Goal: Obtain resource: Download file/media

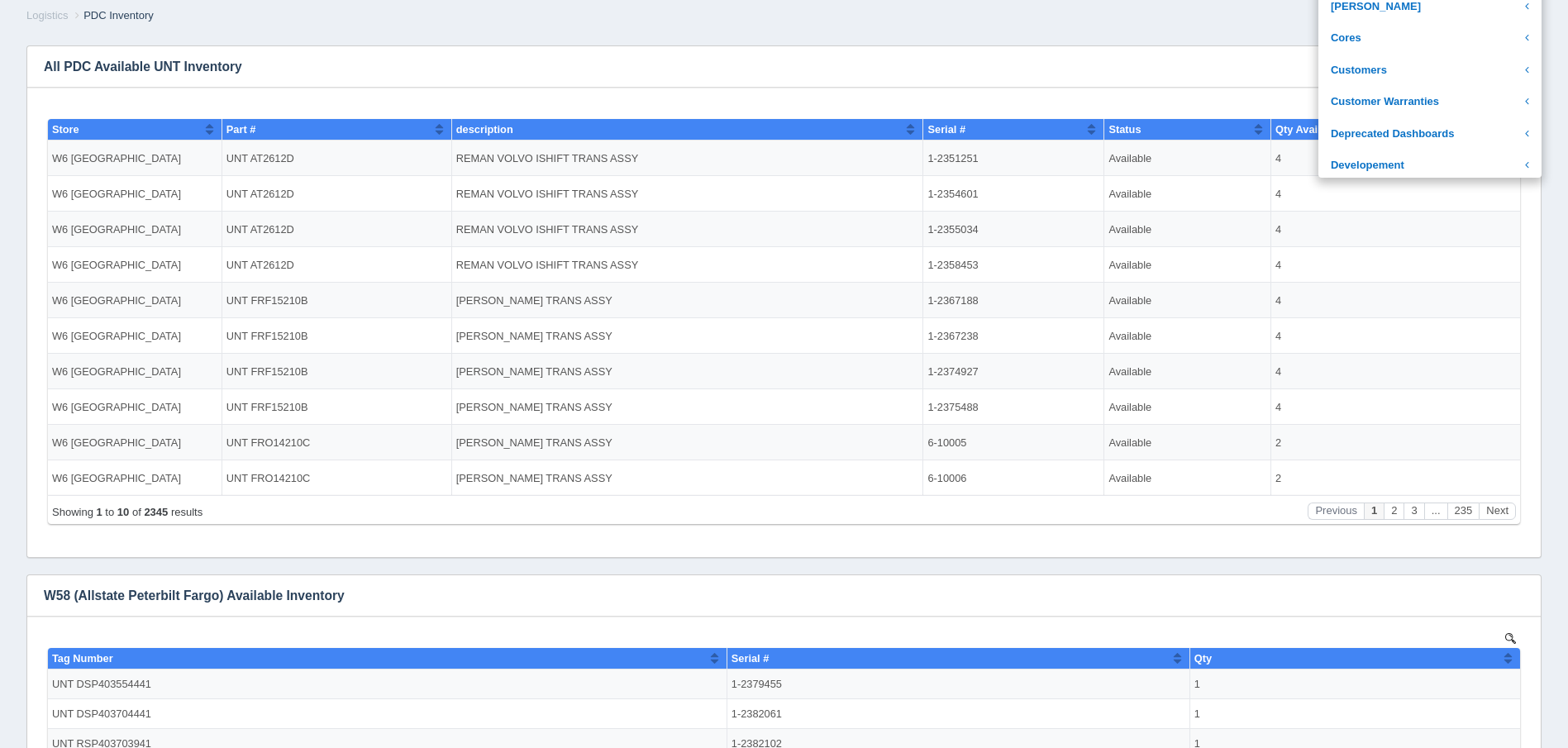
scroll to position [579, 0]
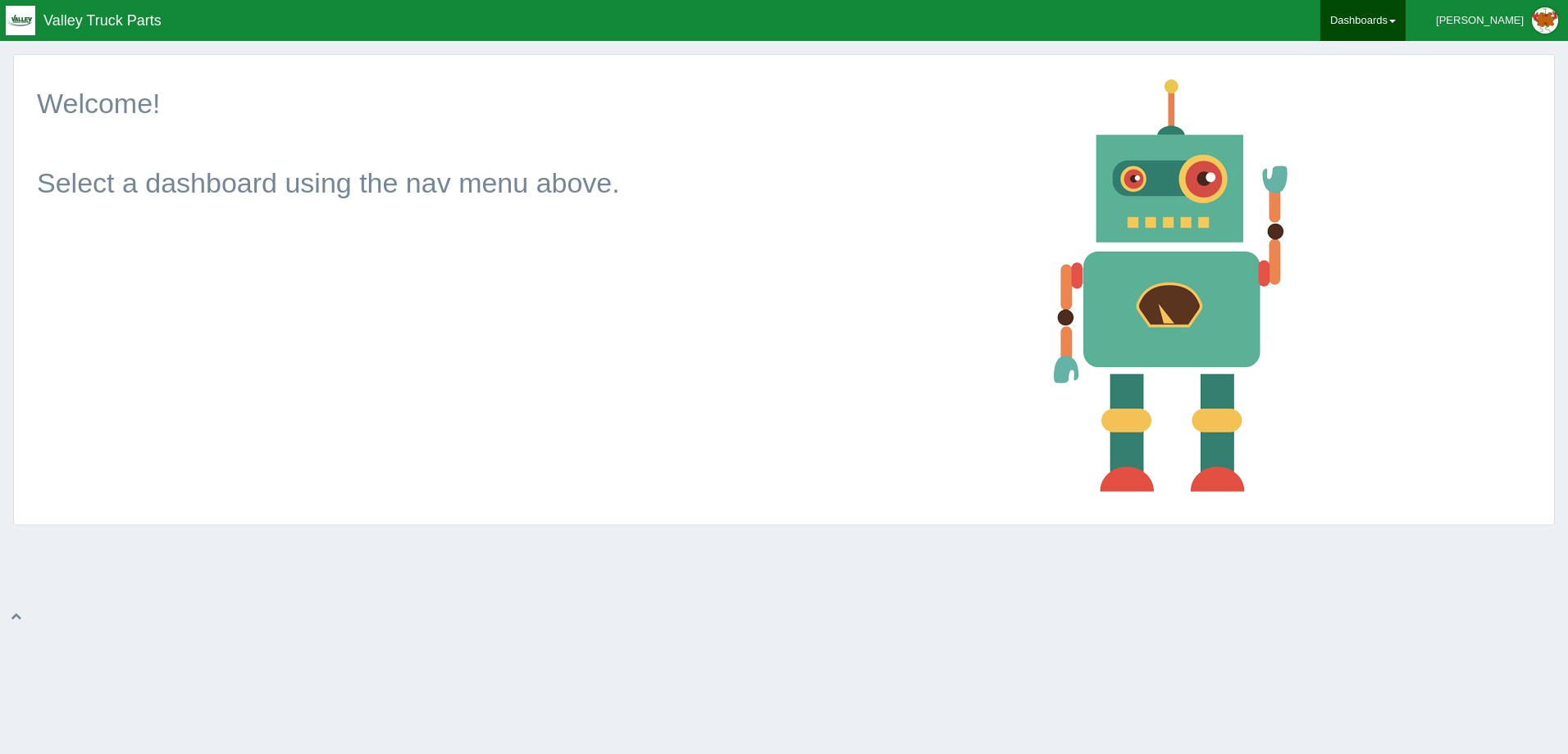
click at [1405, 22] on link "Dashboards" at bounding box center [1362, 21] width 85 height 41
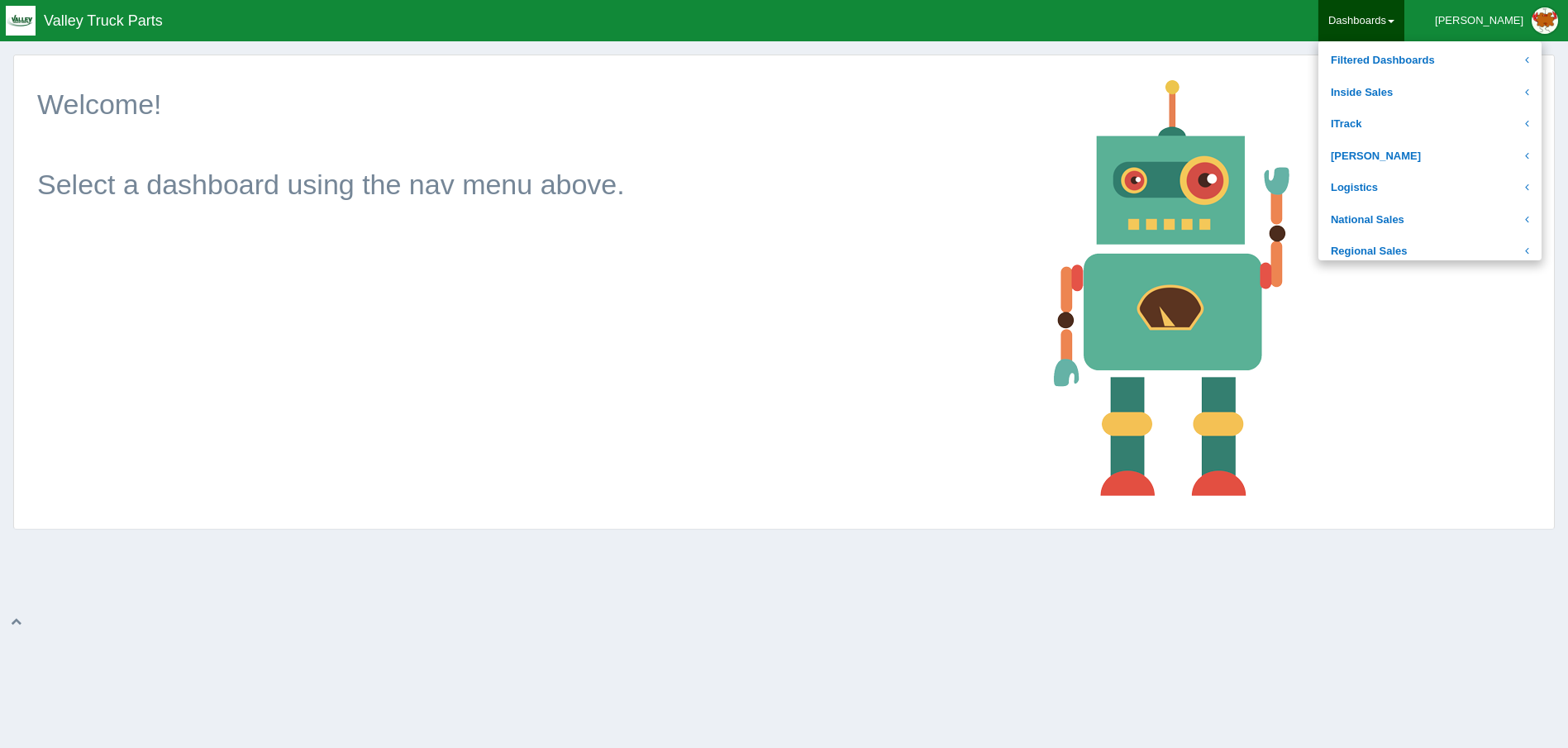
scroll to position [248, 0]
click at [1425, 161] on link "Logistics" at bounding box center [1429, 160] width 223 height 32
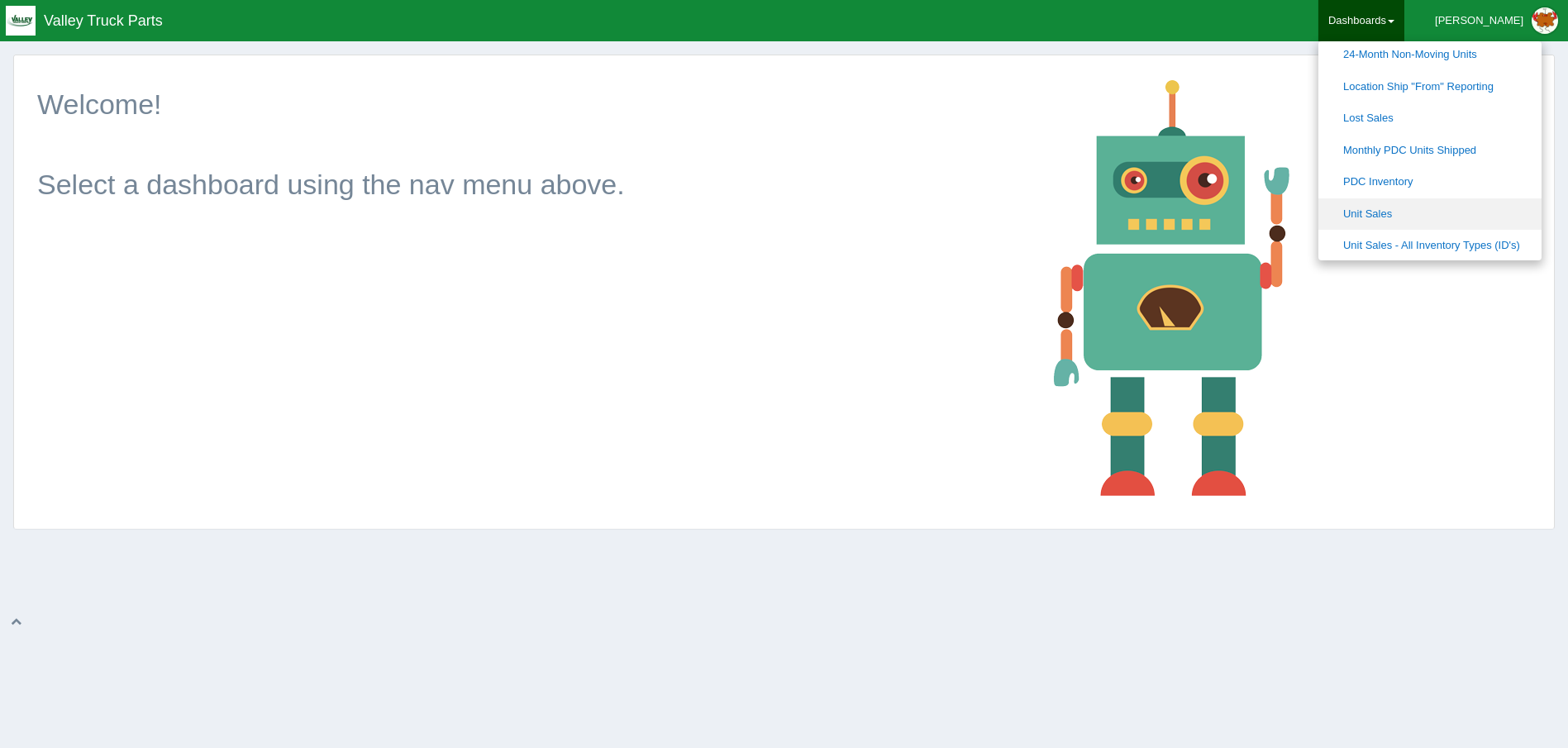
click at [1492, 208] on link "Unit Sales" at bounding box center [1429, 214] width 223 height 32
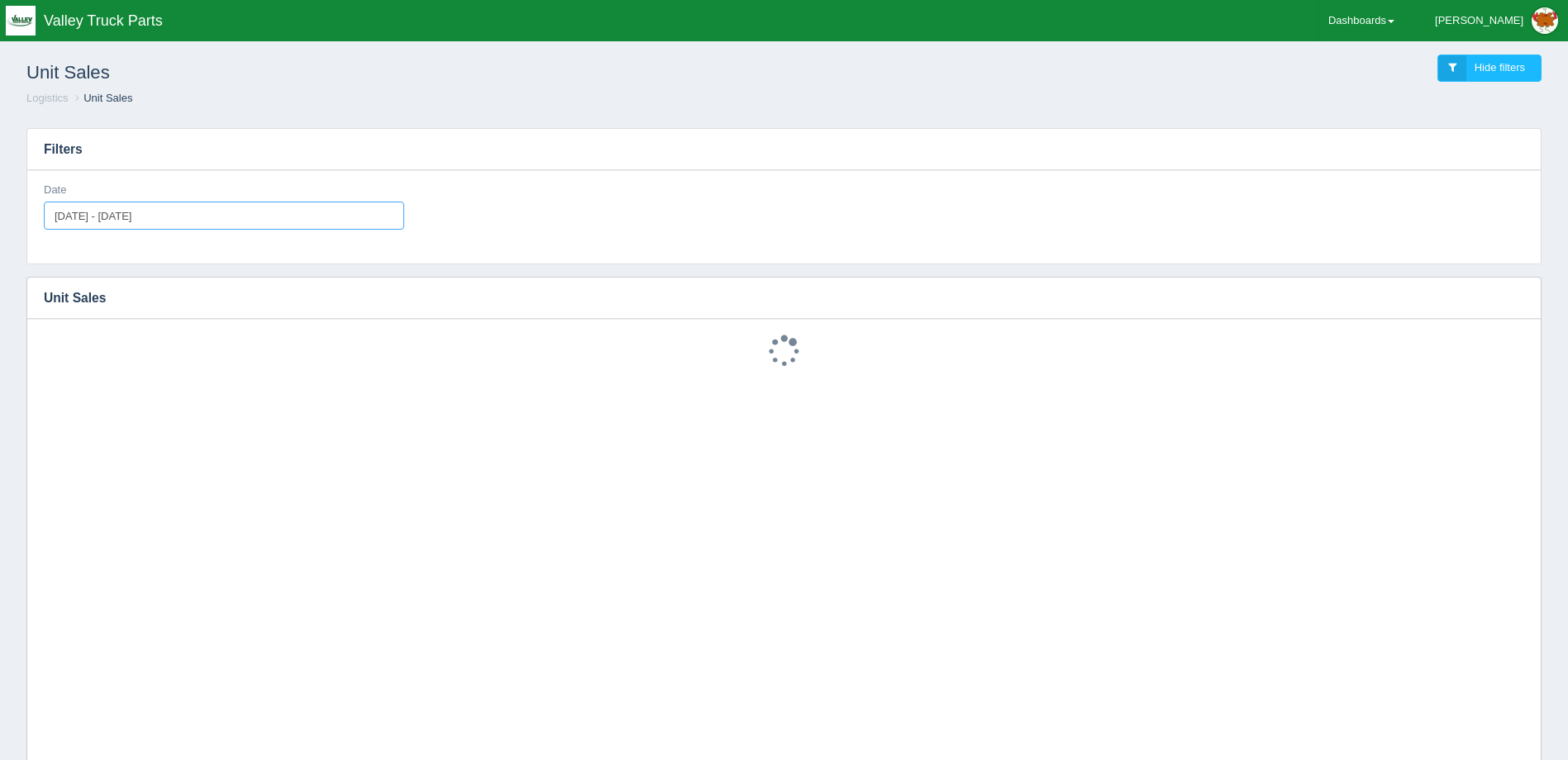
type input "2024-08-20"
type input "2025-08-20"
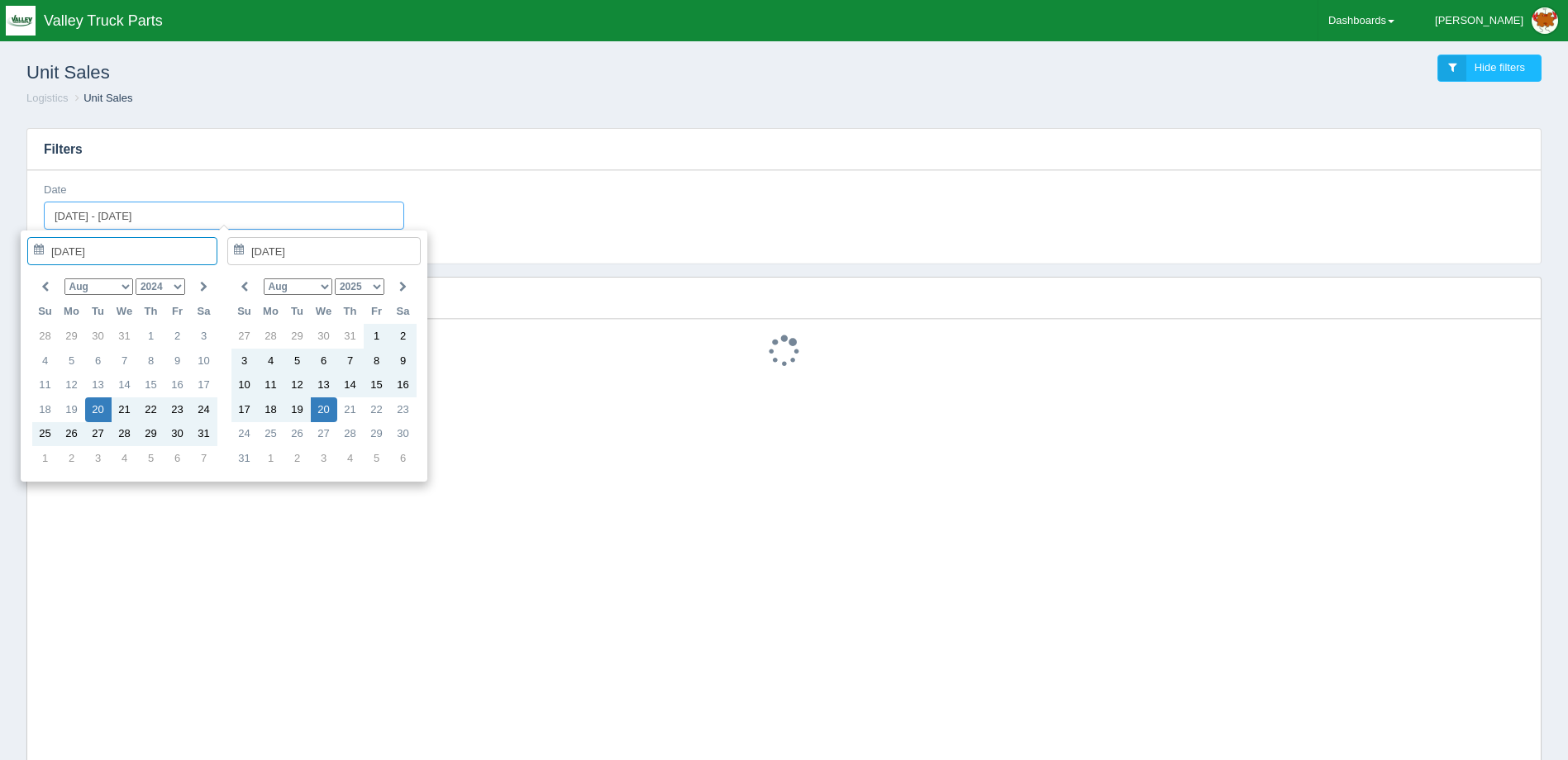
drag, startPoint x: 216, startPoint y: 212, endPoint x: 0, endPoint y: 204, distance: 216.1
click at [6, 207] on div "Unit Sales Hide filters Logistics Unit Sales Filters Date 2024-08-20 - 2025-08-…" at bounding box center [784, 510] width 1568 height 954
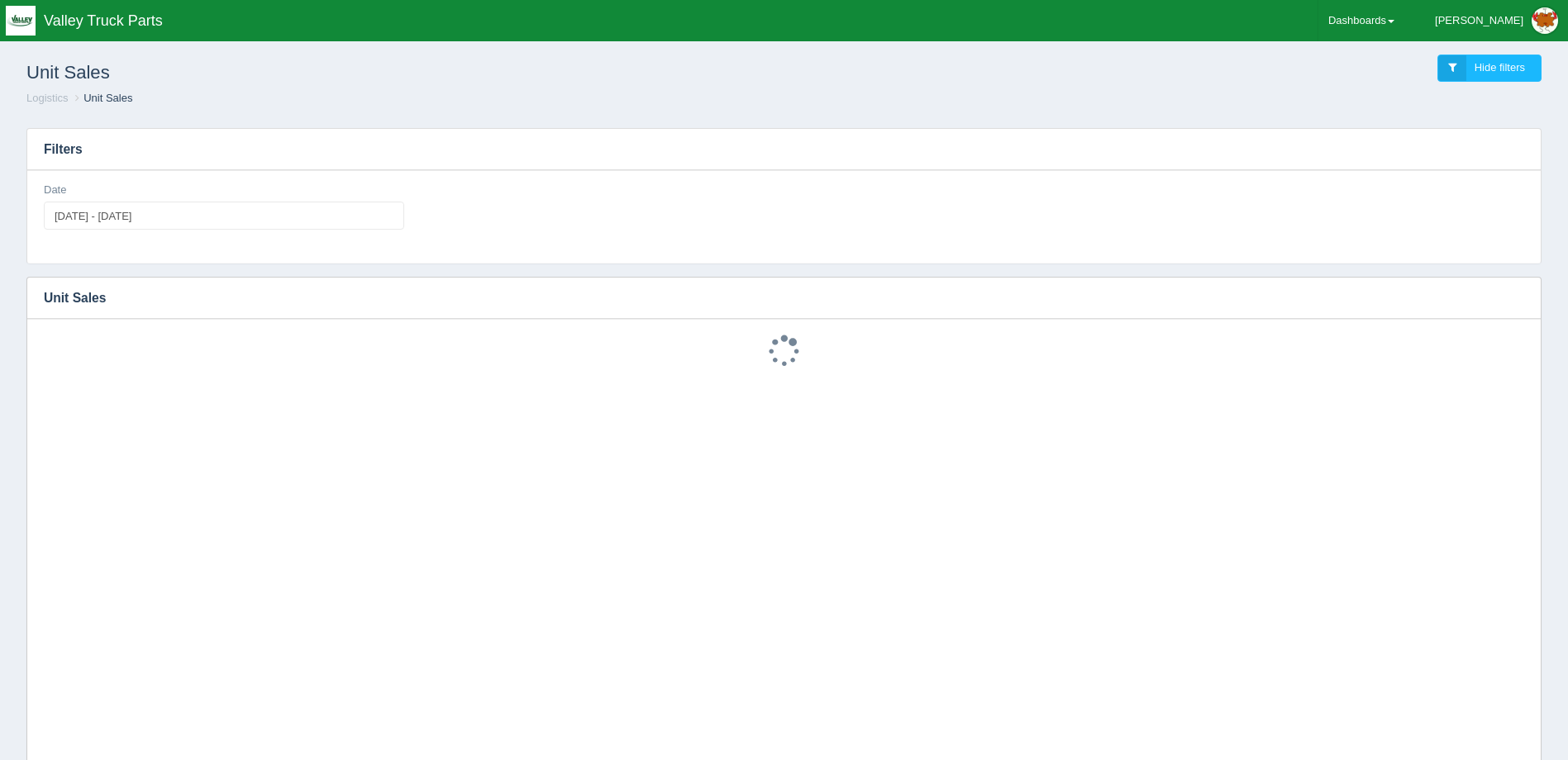
click at [172, 158] on h3 "Filters" at bounding box center [784, 150] width 1513 height 42
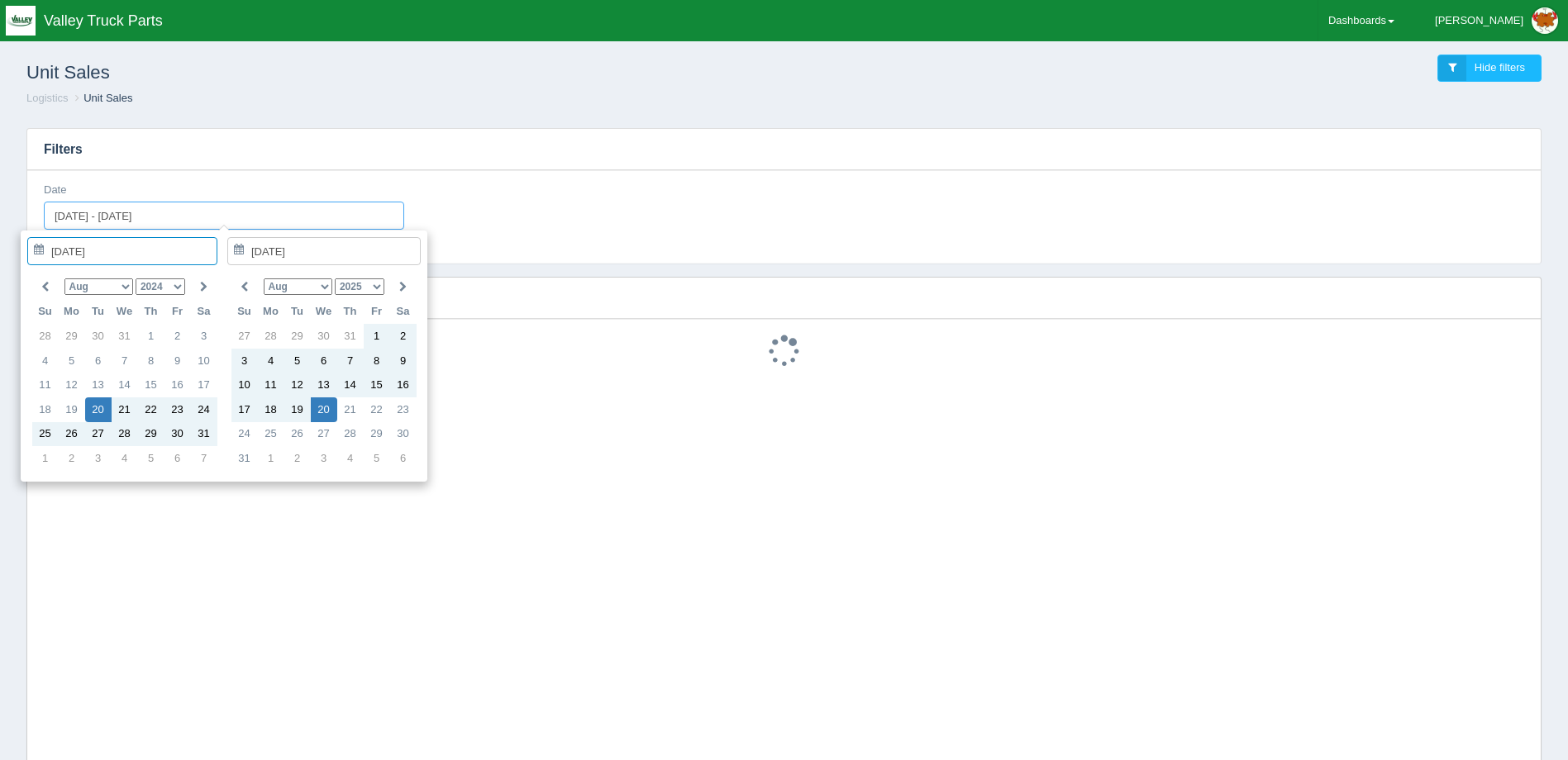
drag, startPoint x: 238, startPoint y: 215, endPoint x: -75, endPoint y: 210, distance: 313.0
click at [0, 210] on html "Toggle navigation Valley Truck Parts Benjamin Edit Profile Logout Dashboards Ac…" at bounding box center [784, 541] width 1568 height 1081
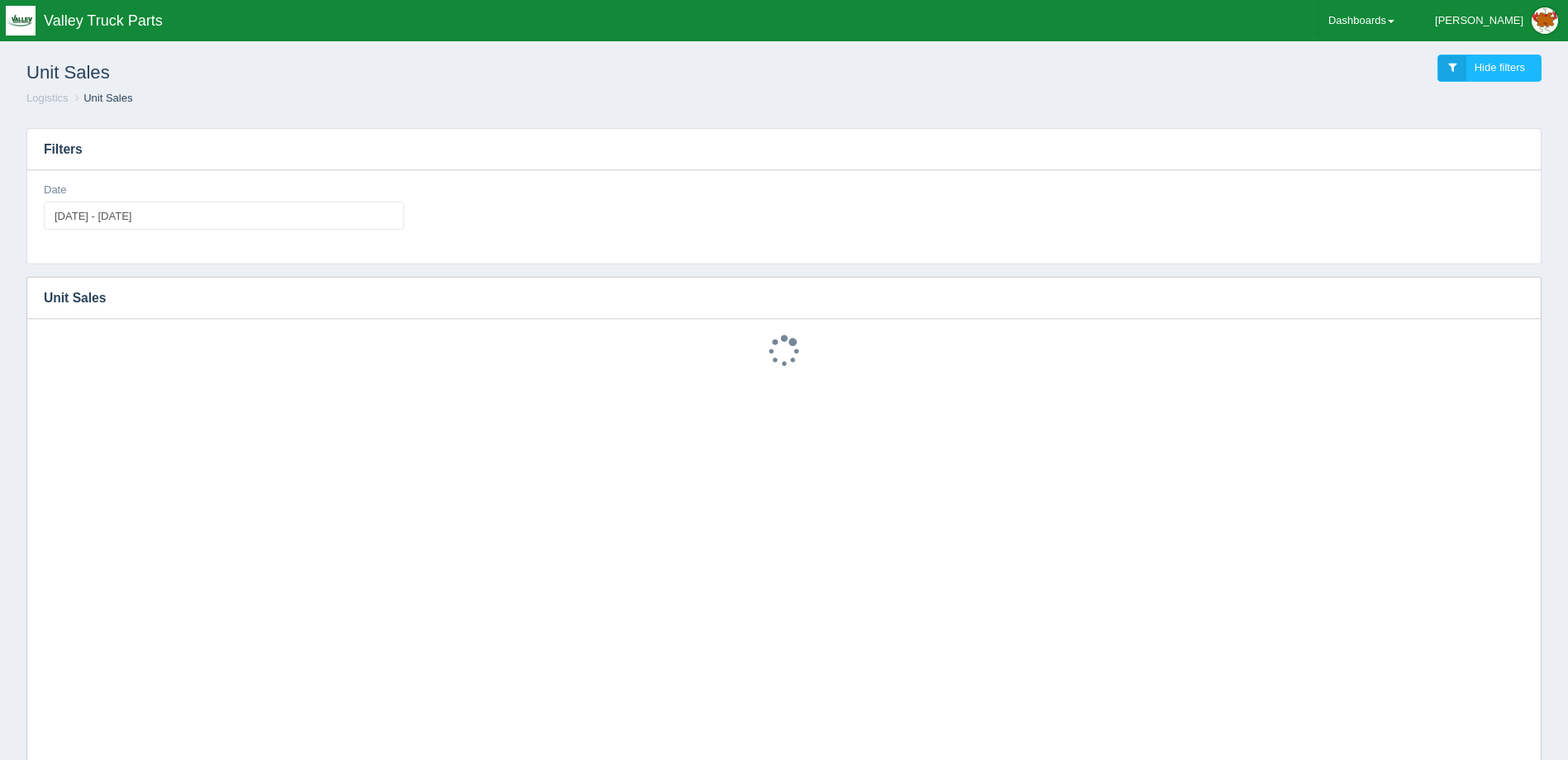
click at [331, 174] on div "Date 2024-08-20 - 2025-08-20" at bounding box center [784, 217] width 1513 height 94
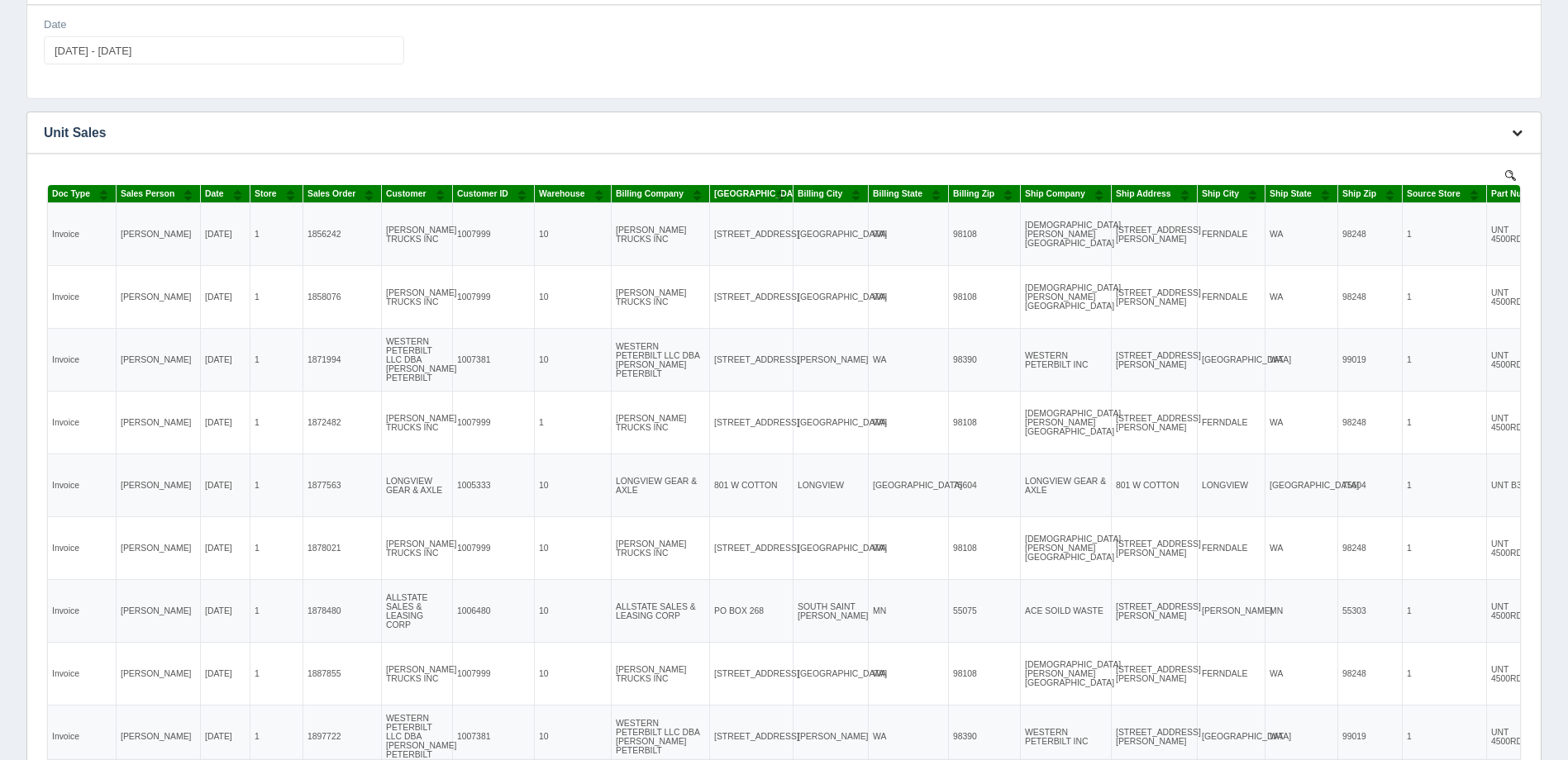
click at [1514, 141] on button "button" at bounding box center [1517, 134] width 23 height 26
click at [1430, 156] on link "Download CSV" at bounding box center [1462, 158] width 132 height 24
click at [819, 102] on div "Filters Date 2024-08-20 - 2025-08-20 Download CSV View all results Unit Sales N…" at bounding box center [784, 386] width 1541 height 874
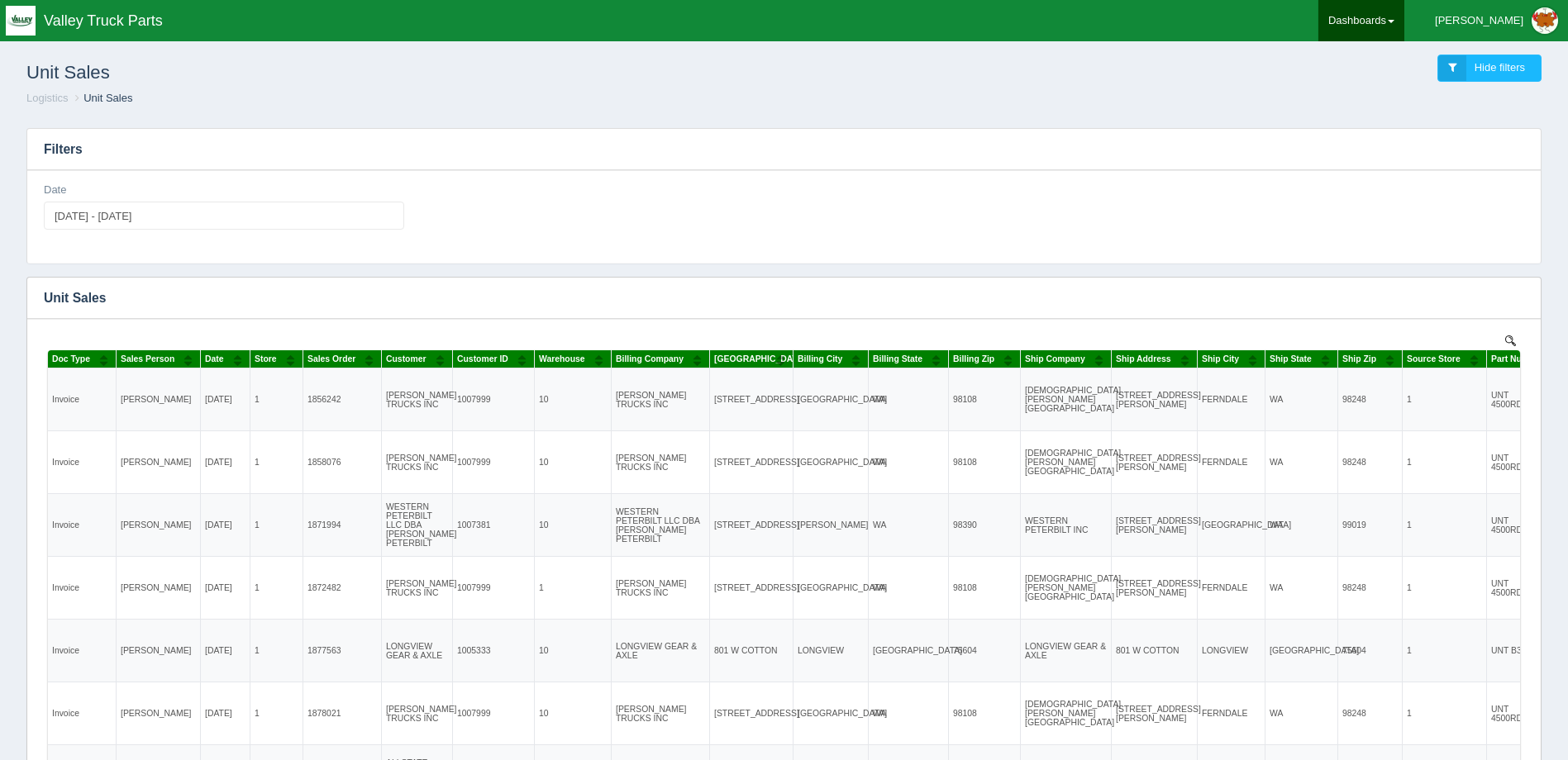
click at [1381, 12] on link "Dashboards" at bounding box center [1361, 21] width 86 height 42
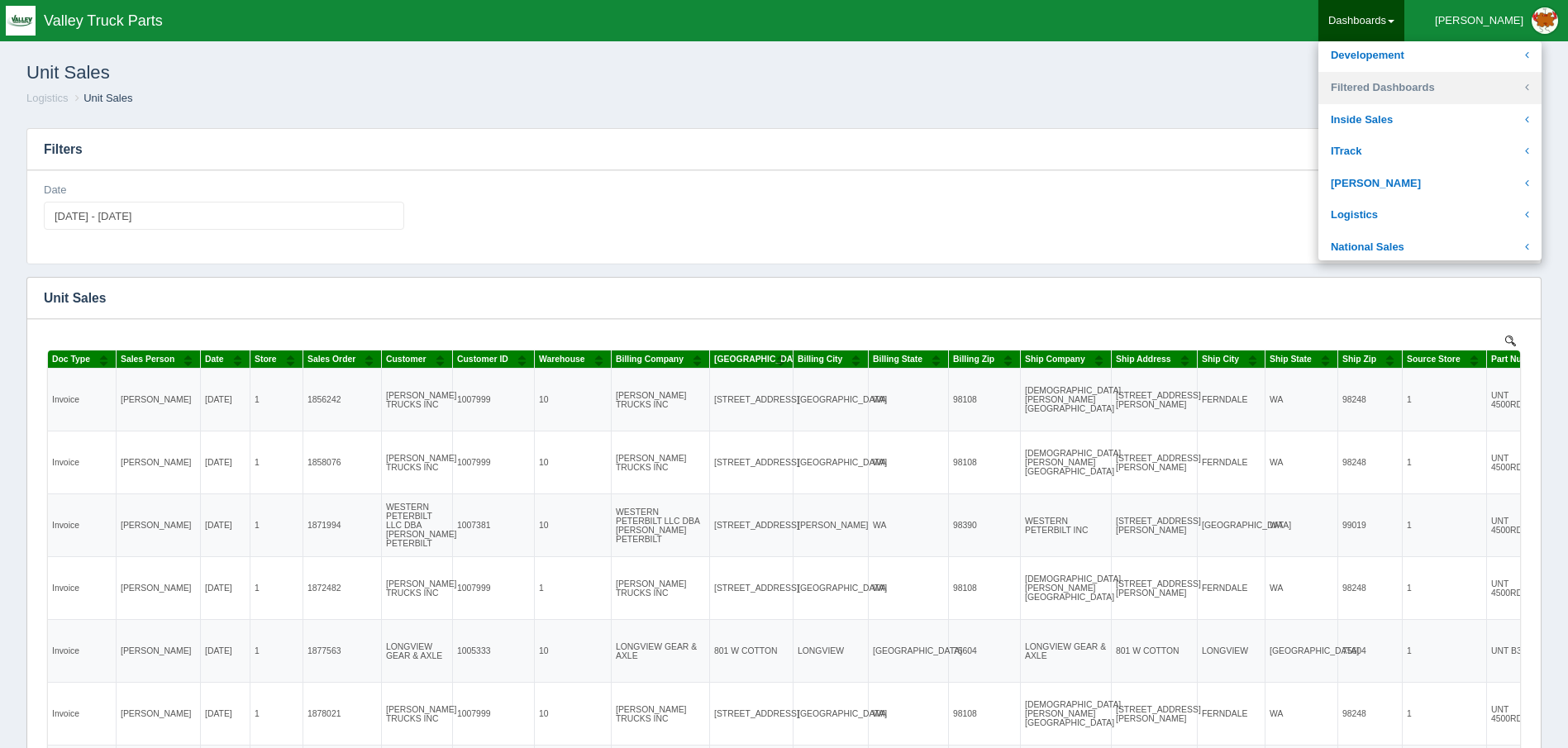
scroll to position [165, 0]
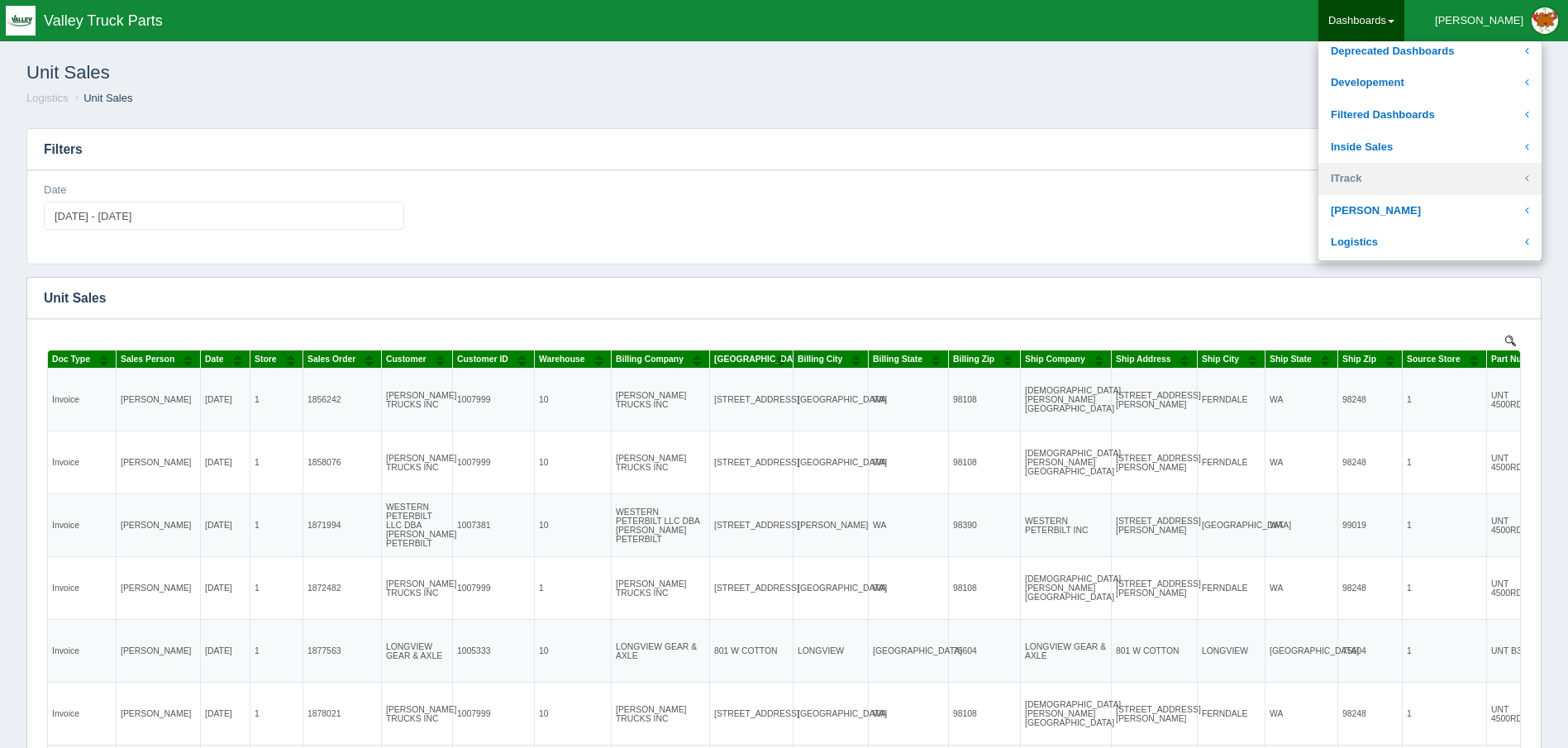
click at [1434, 163] on link "ITrack" at bounding box center [1429, 179] width 223 height 32
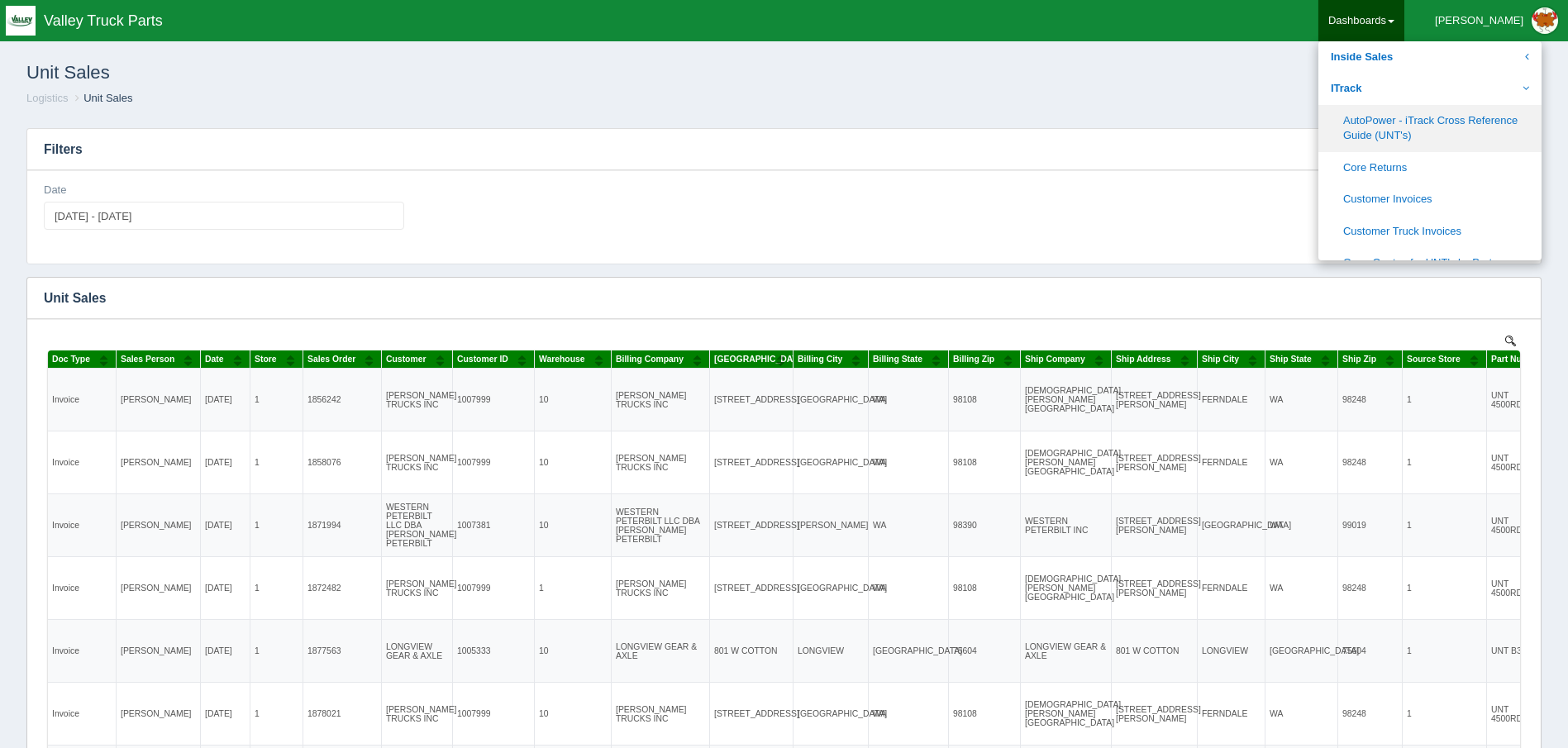
scroll to position [248, 0]
click at [1494, 101] on link "ITrack" at bounding box center [1429, 95] width 223 height 32
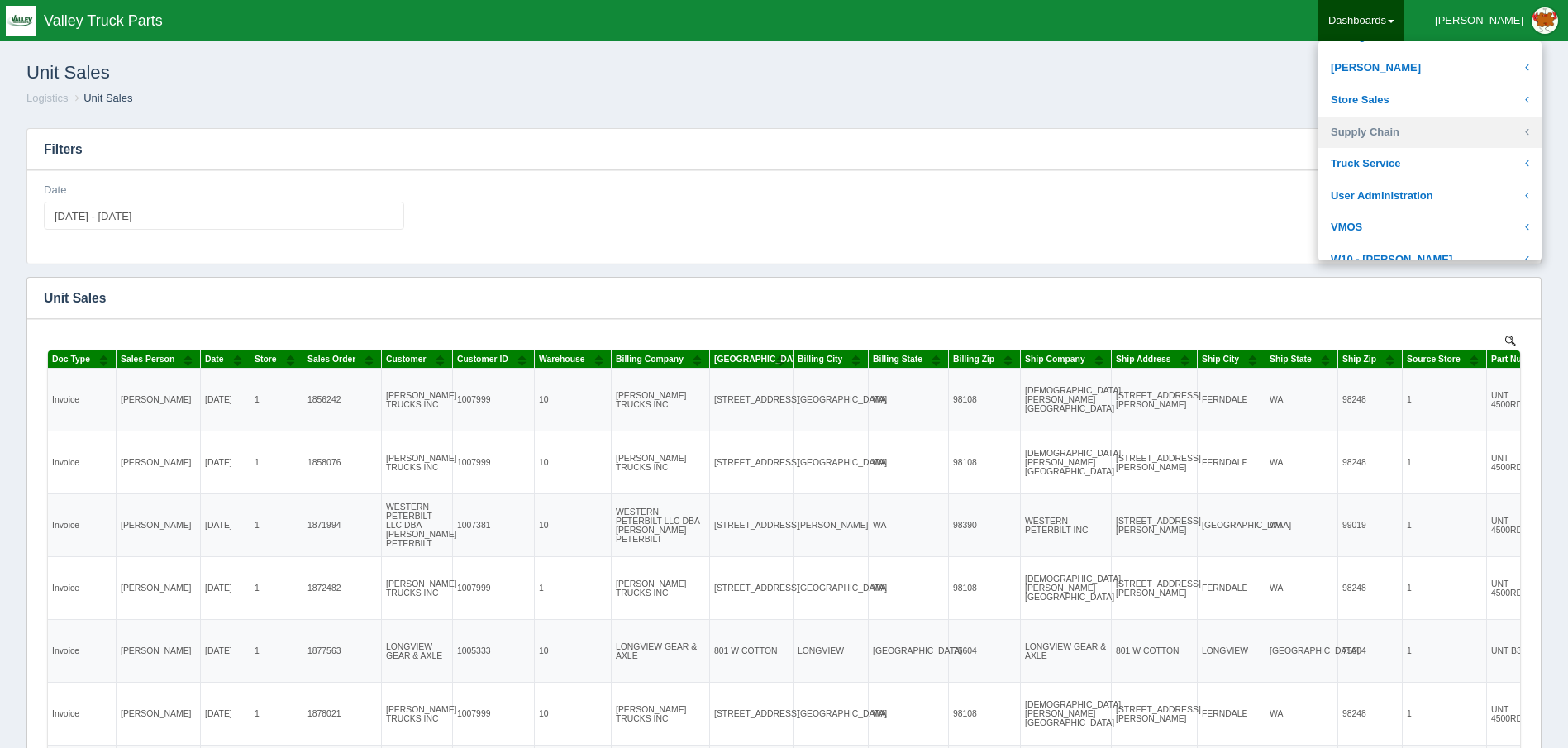
scroll to position [495, 0]
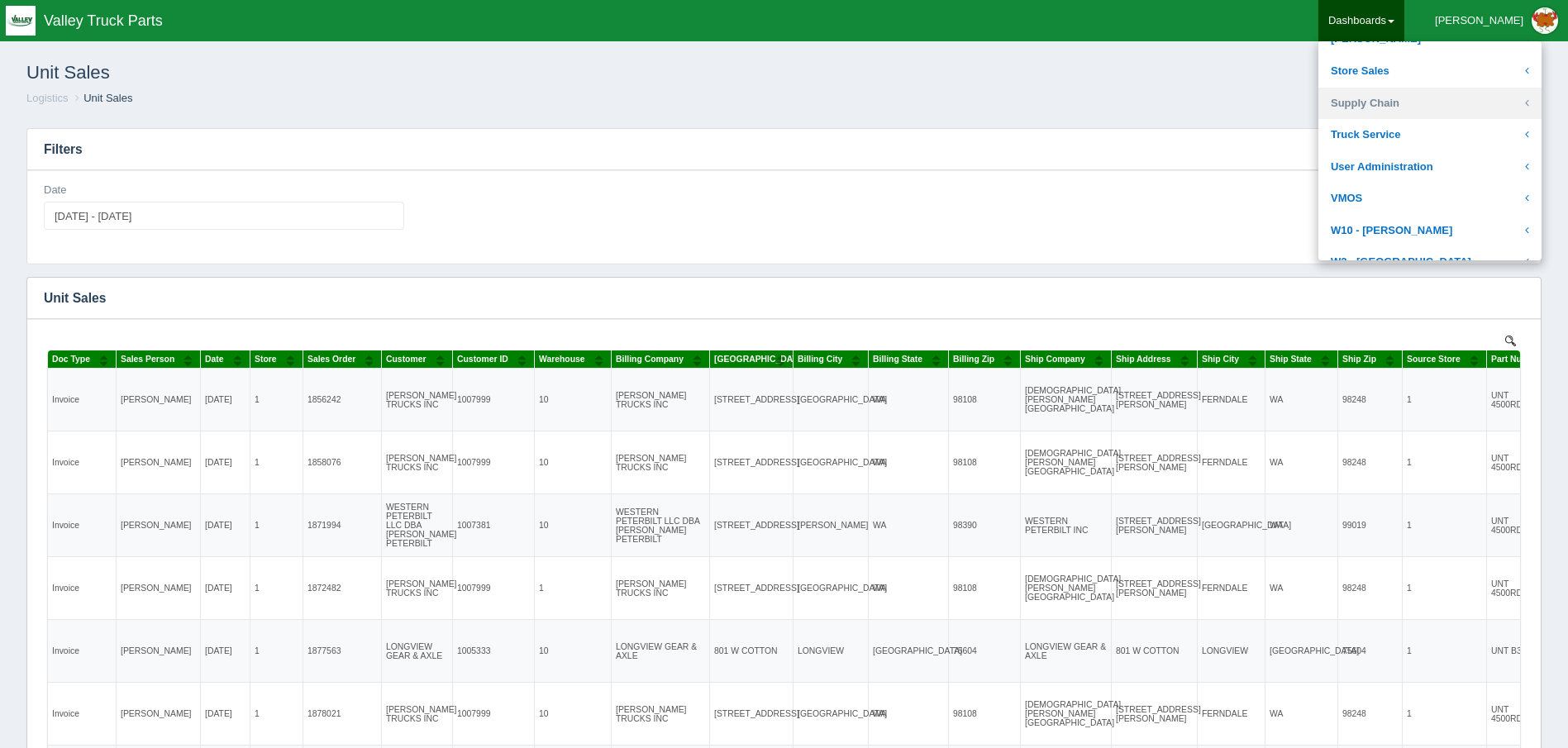
click at [1462, 112] on link "Supply Chain" at bounding box center [1429, 103] width 223 height 32
click at [1460, 140] on link "Inventory" at bounding box center [1429, 135] width 223 height 32
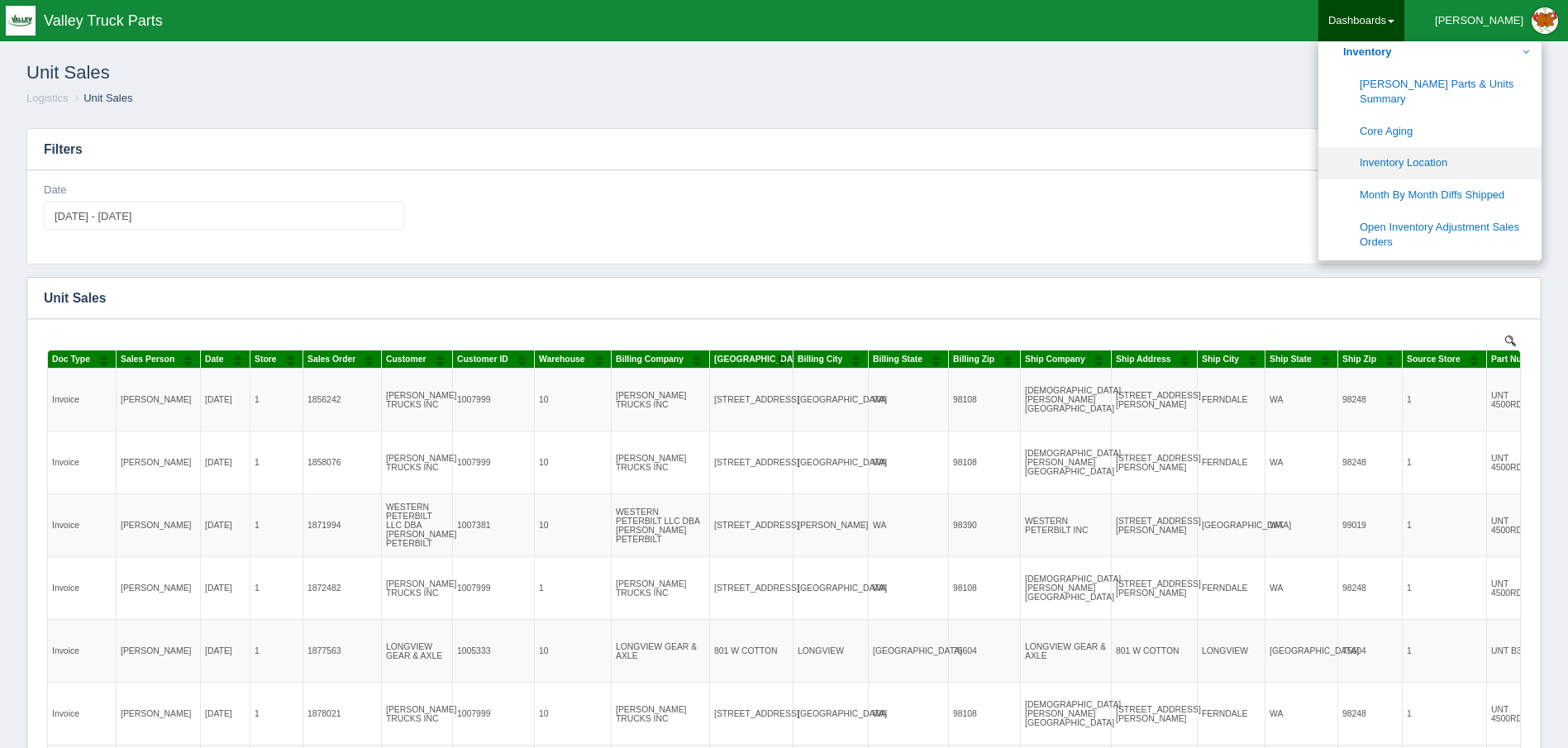
click at [1473, 153] on link "Inventory Location" at bounding box center [1429, 163] width 223 height 32
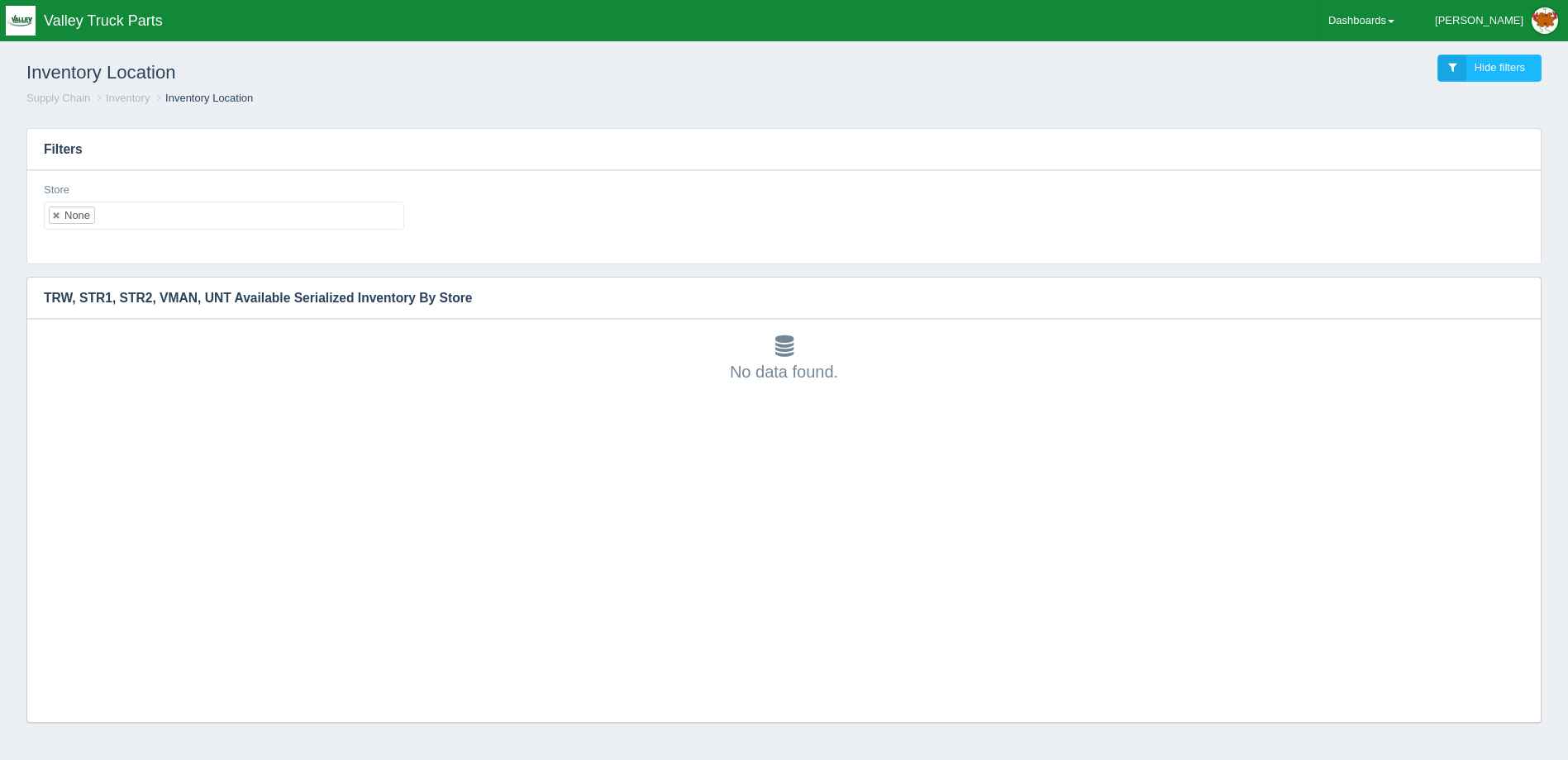
scroll to position [13, 0]
click at [104, 200] on div "Store None No matches found All None 1 2 3 4 5 6 7 8 9 10 11 12 13 14 15 16 17 …" at bounding box center [223, 206] width 360 height 48
click at [92, 206] on ul "None" at bounding box center [223, 215] width 360 height 28
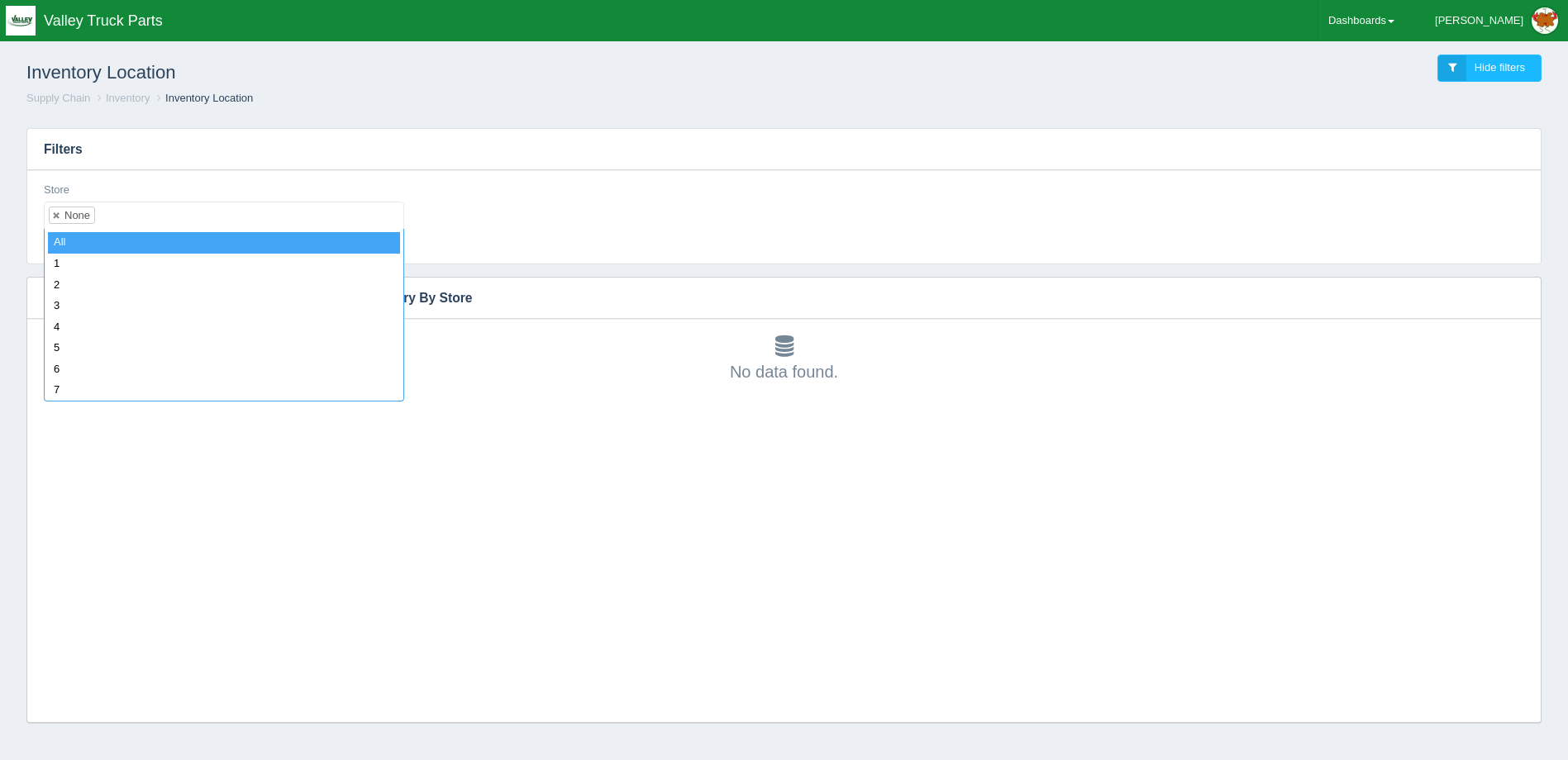
select select "all_"
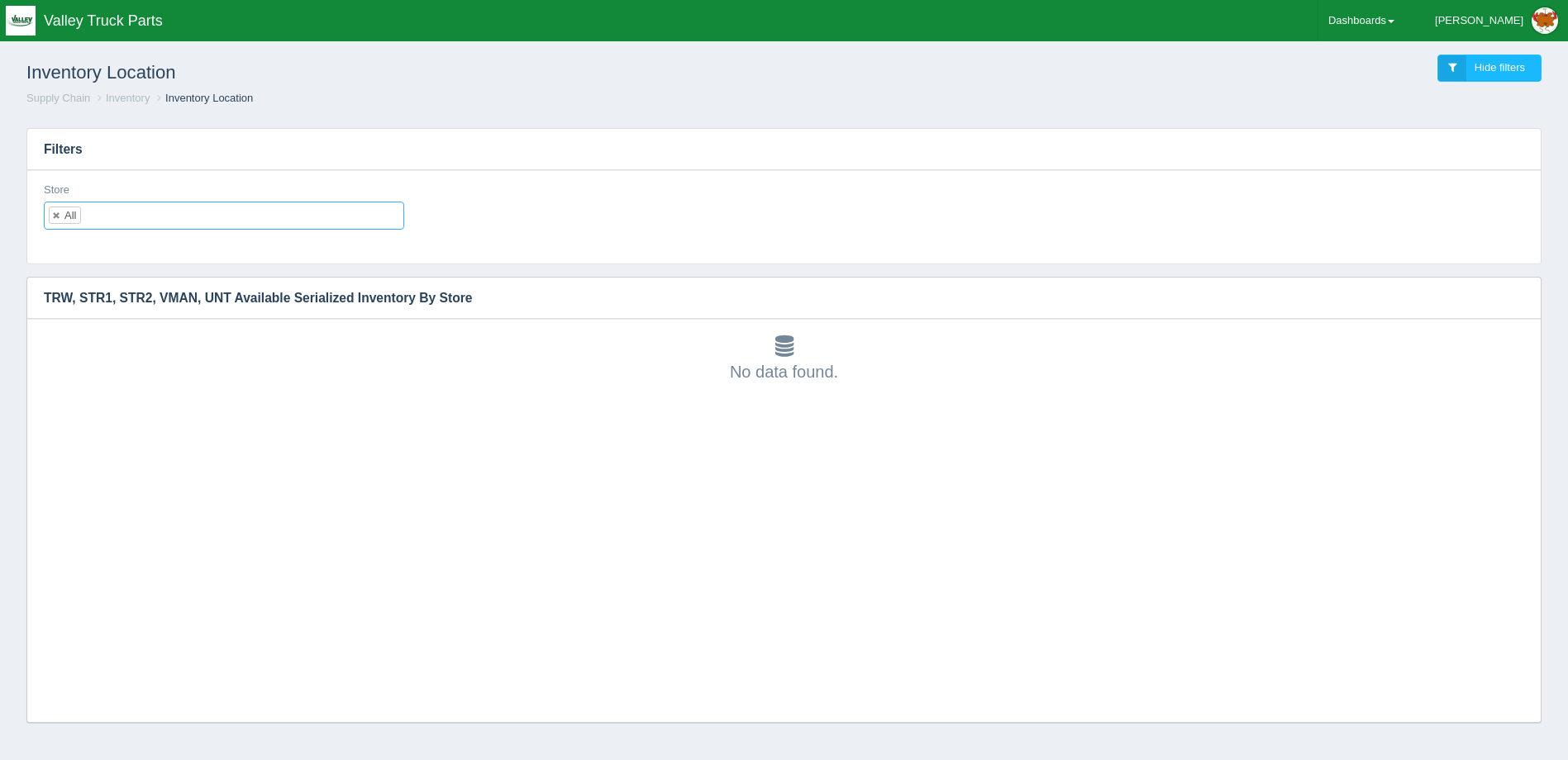
click at [59, 221] on li "All" at bounding box center [64, 215] width 32 height 17
click at [56, 212] on link at bounding box center [56, 215] width 10 height 10
click at [56, 212] on input "text" at bounding box center [58, 215] width 28 height 26
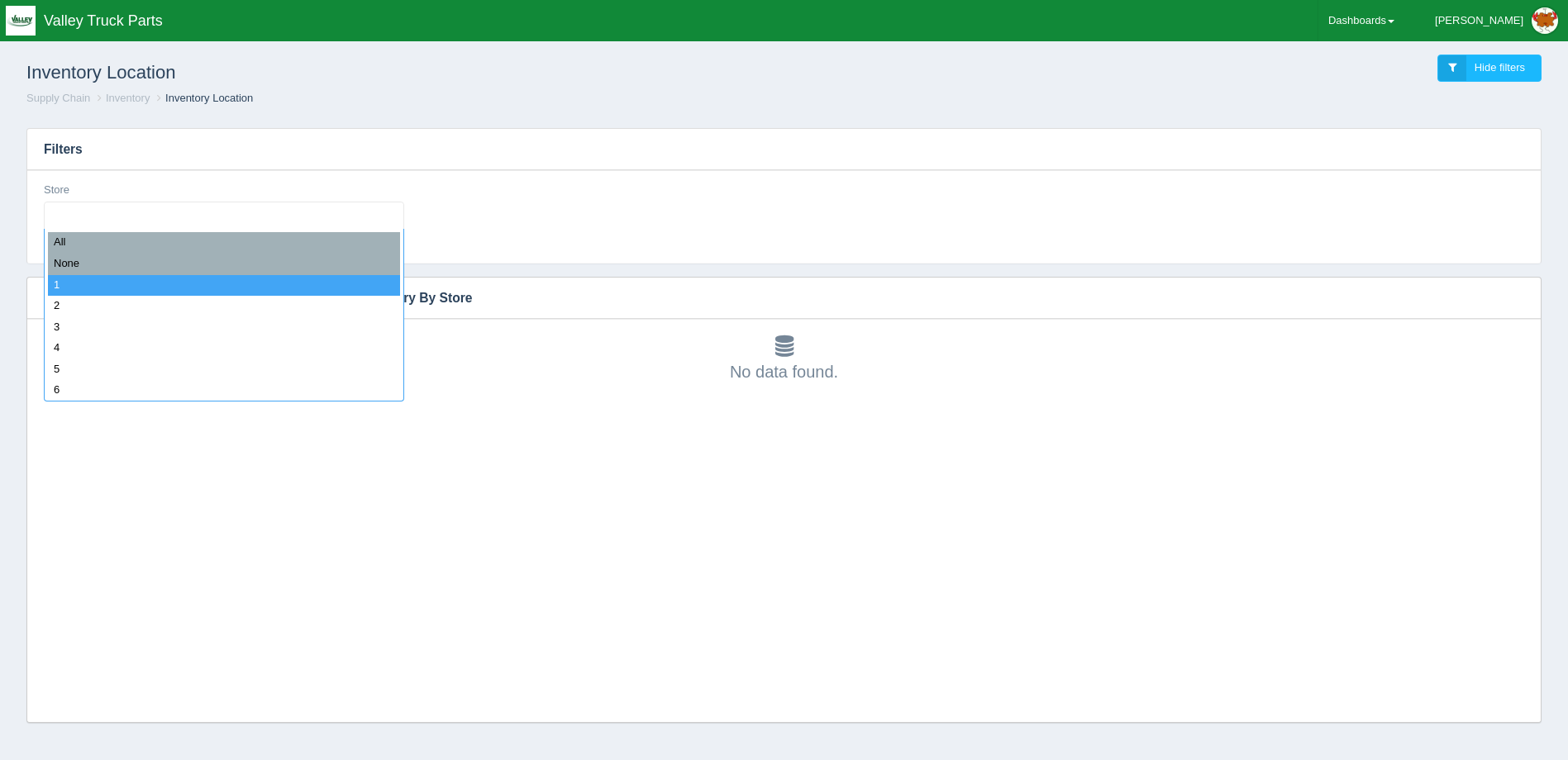
select select "1"
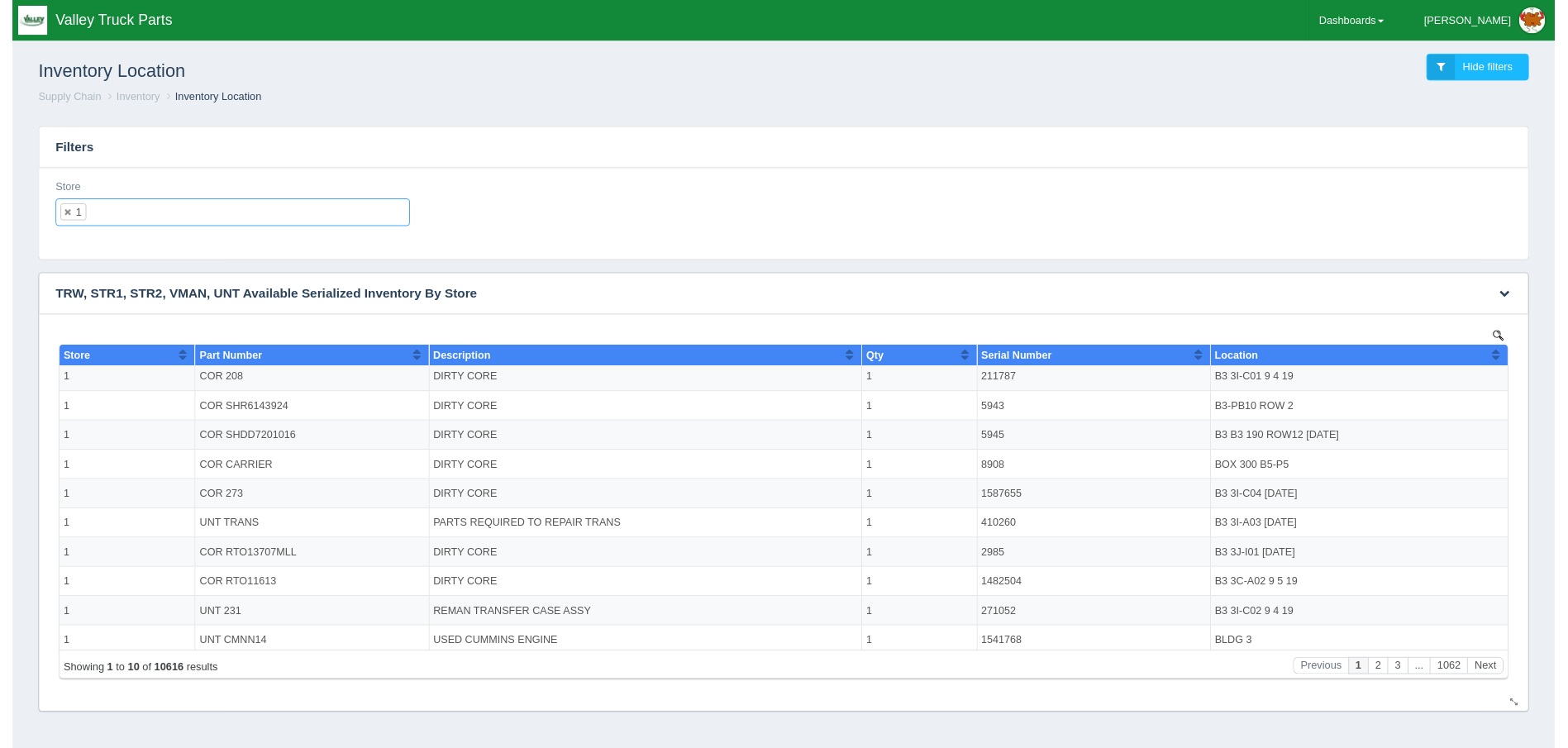
scroll to position [0, 0]
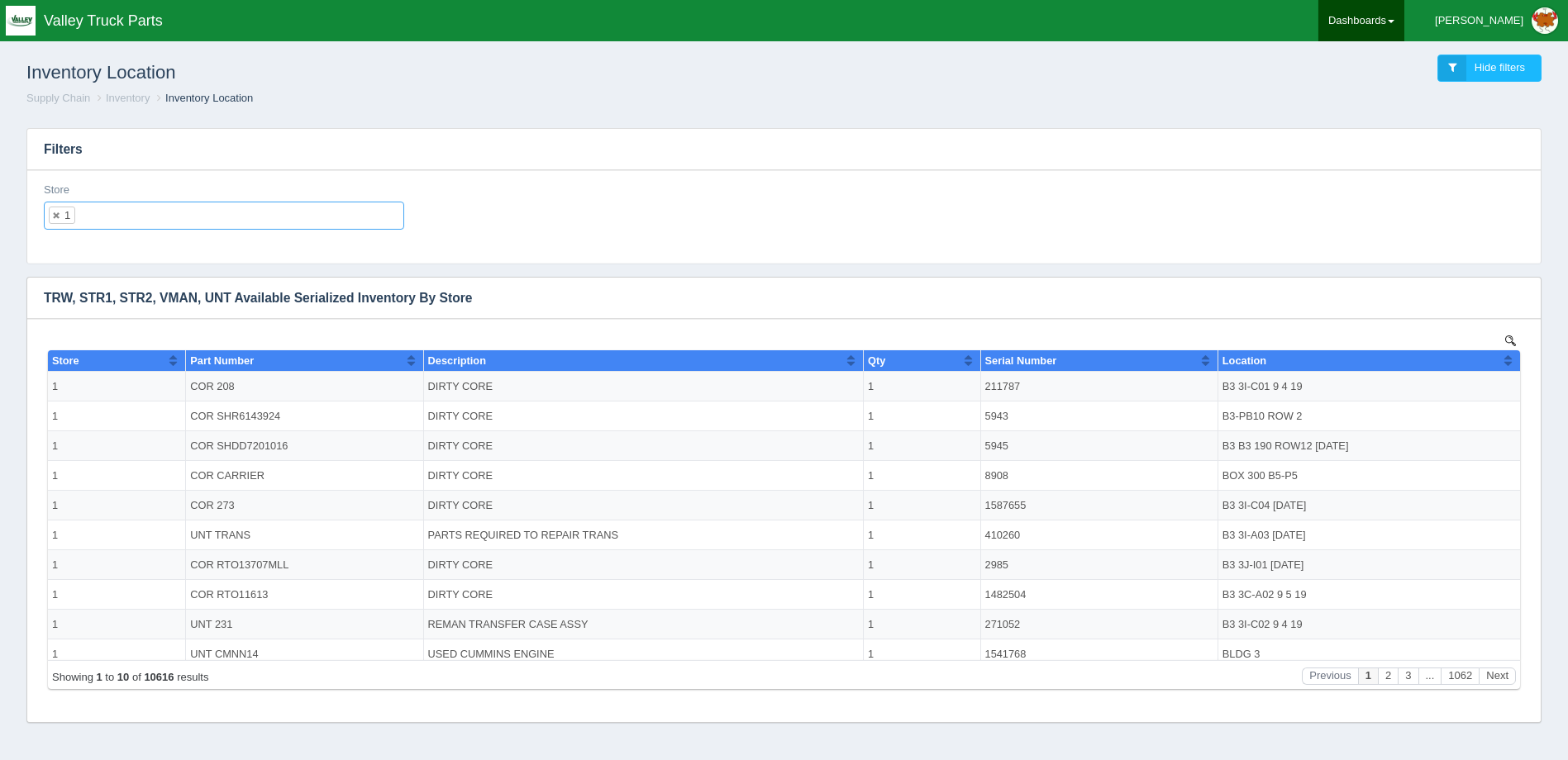
click at [1395, 3] on link "Dashboards" at bounding box center [1361, 21] width 86 height 42
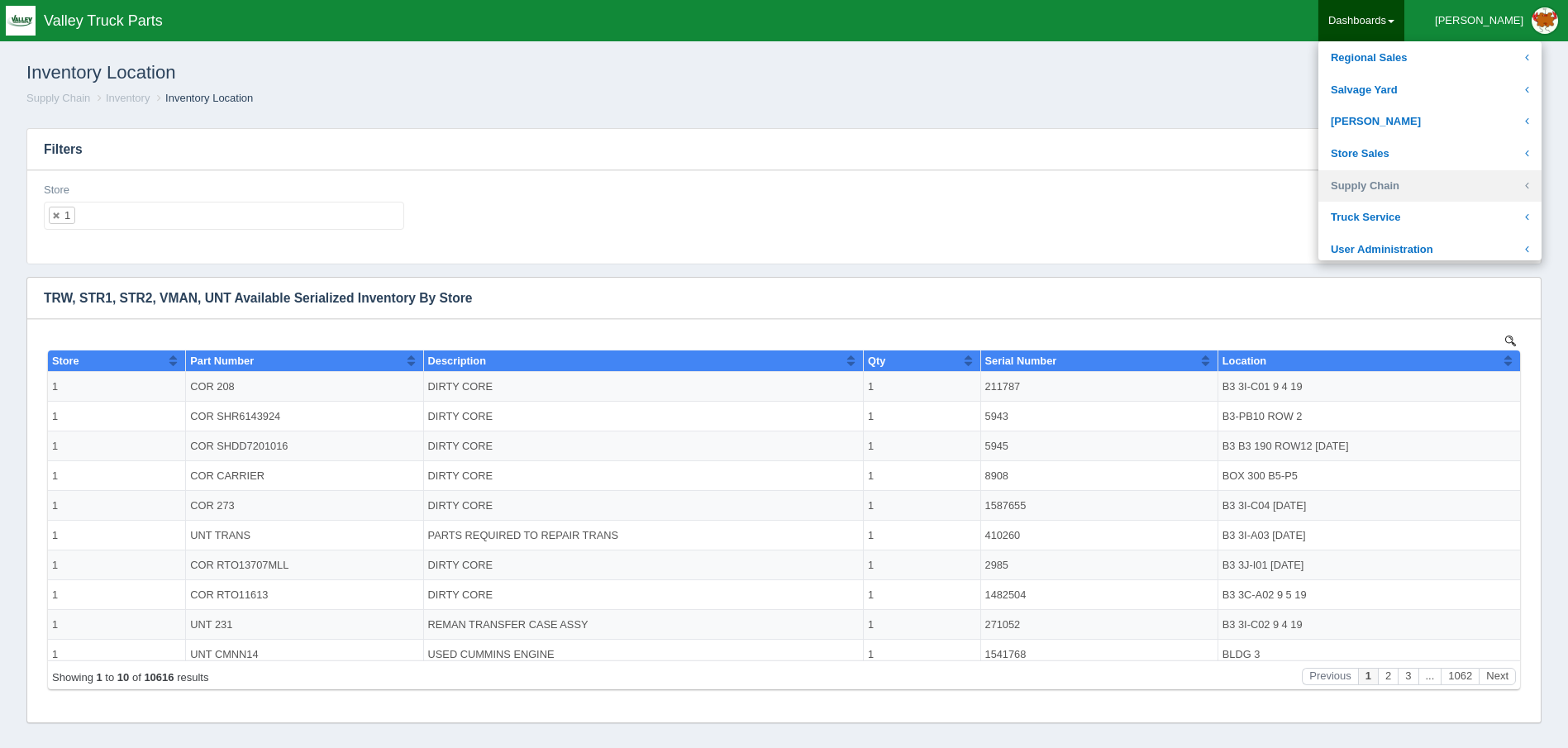
scroll to position [495, 0]
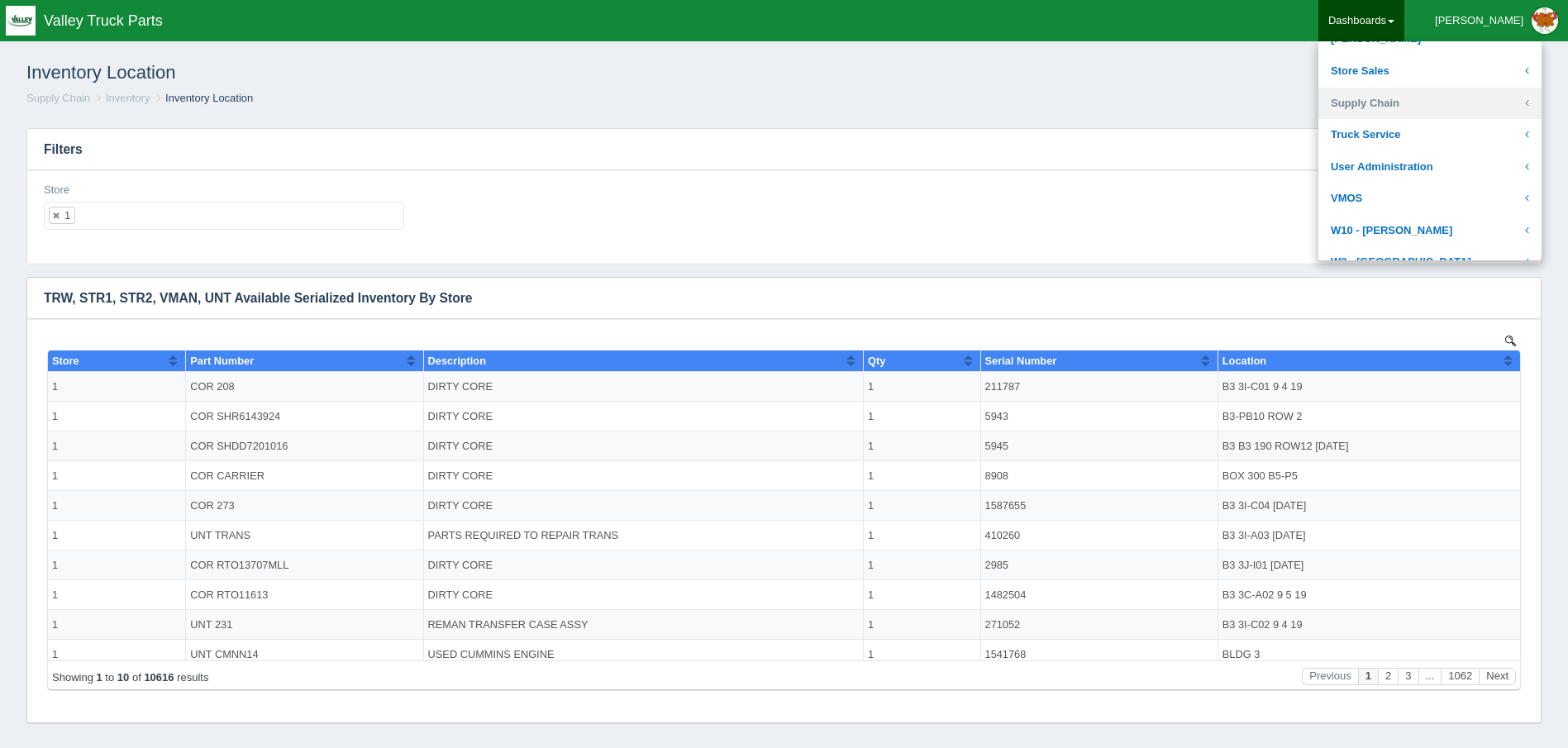
click at [1464, 108] on link "Supply Chain" at bounding box center [1429, 103] width 223 height 32
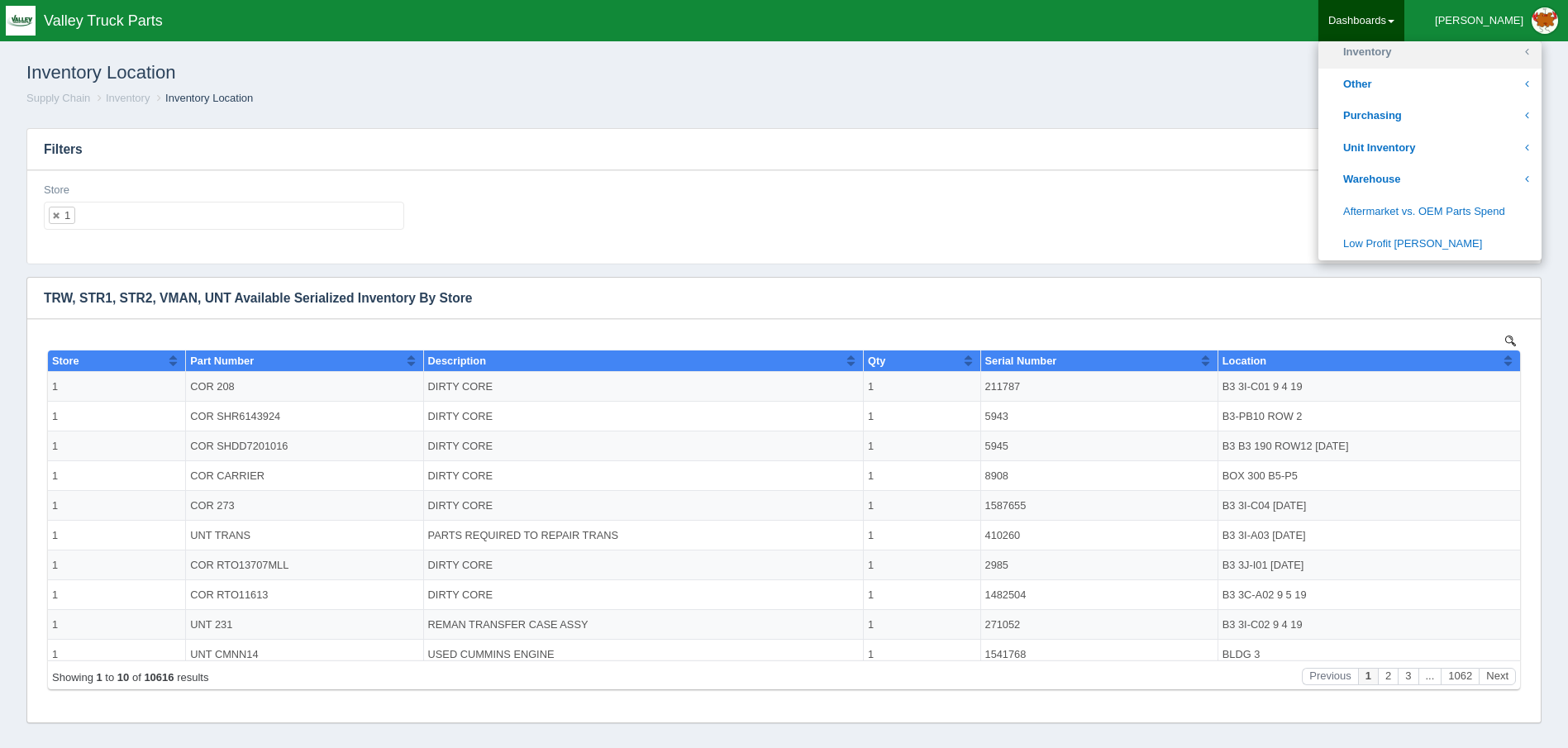
click at [1467, 52] on link "Inventory" at bounding box center [1429, 52] width 223 height 32
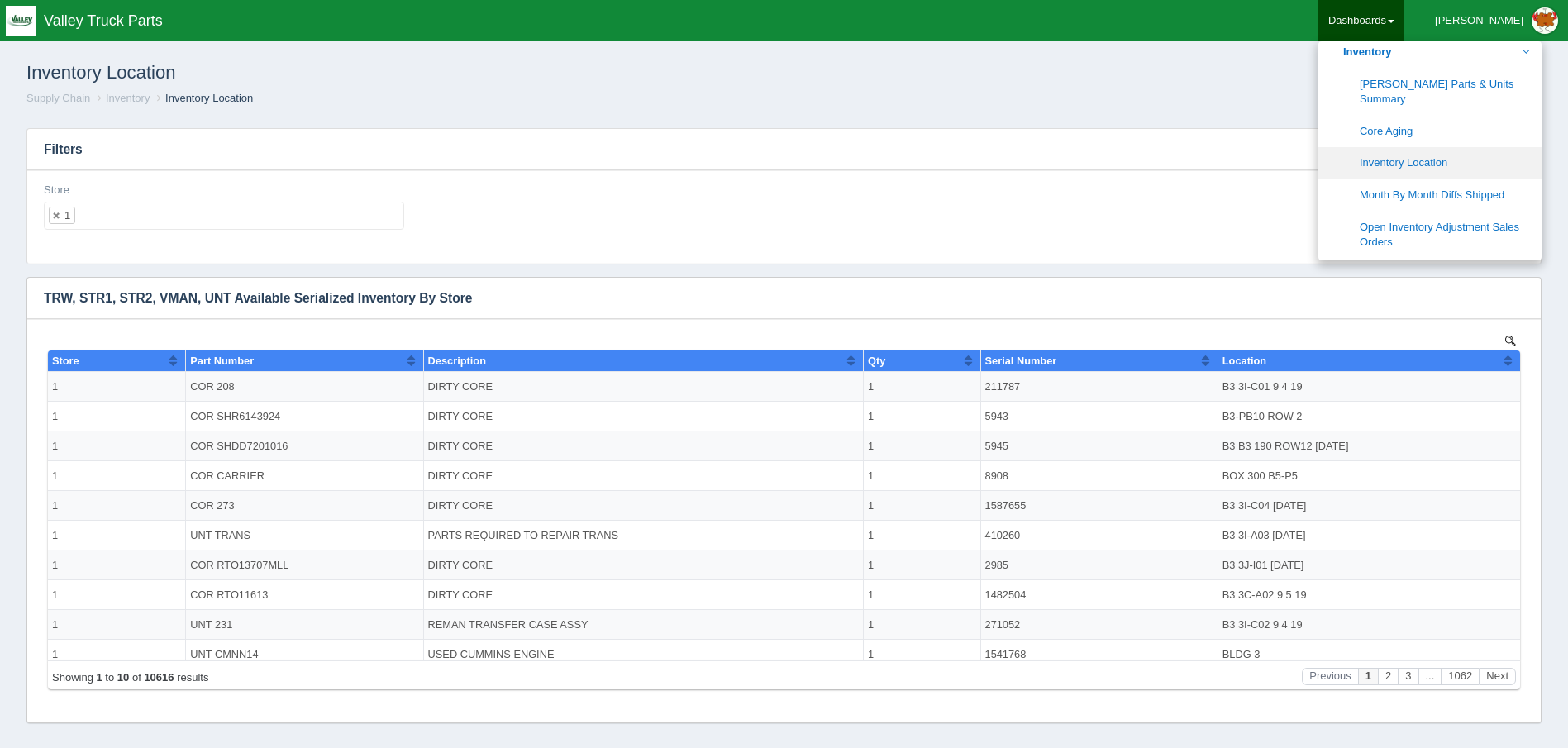
click at [1490, 154] on link "Inventory Location" at bounding box center [1429, 163] width 223 height 32
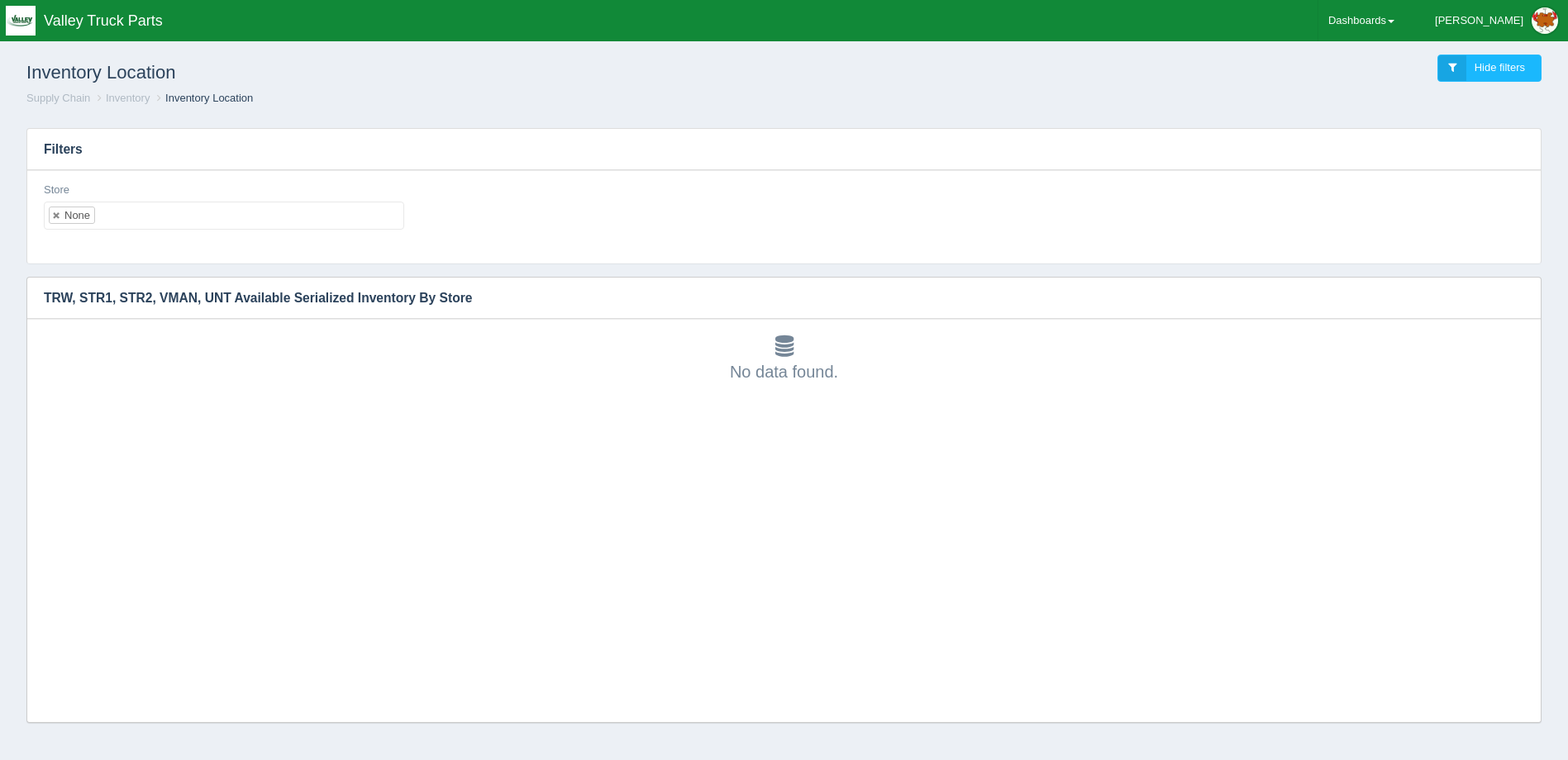
scroll to position [13, 0]
click at [52, 207] on li "None" at bounding box center [71, 215] width 46 height 17
click at [58, 218] on link at bounding box center [56, 215] width 10 height 10
click at [58, 218] on input "text" at bounding box center [58, 215] width 28 height 26
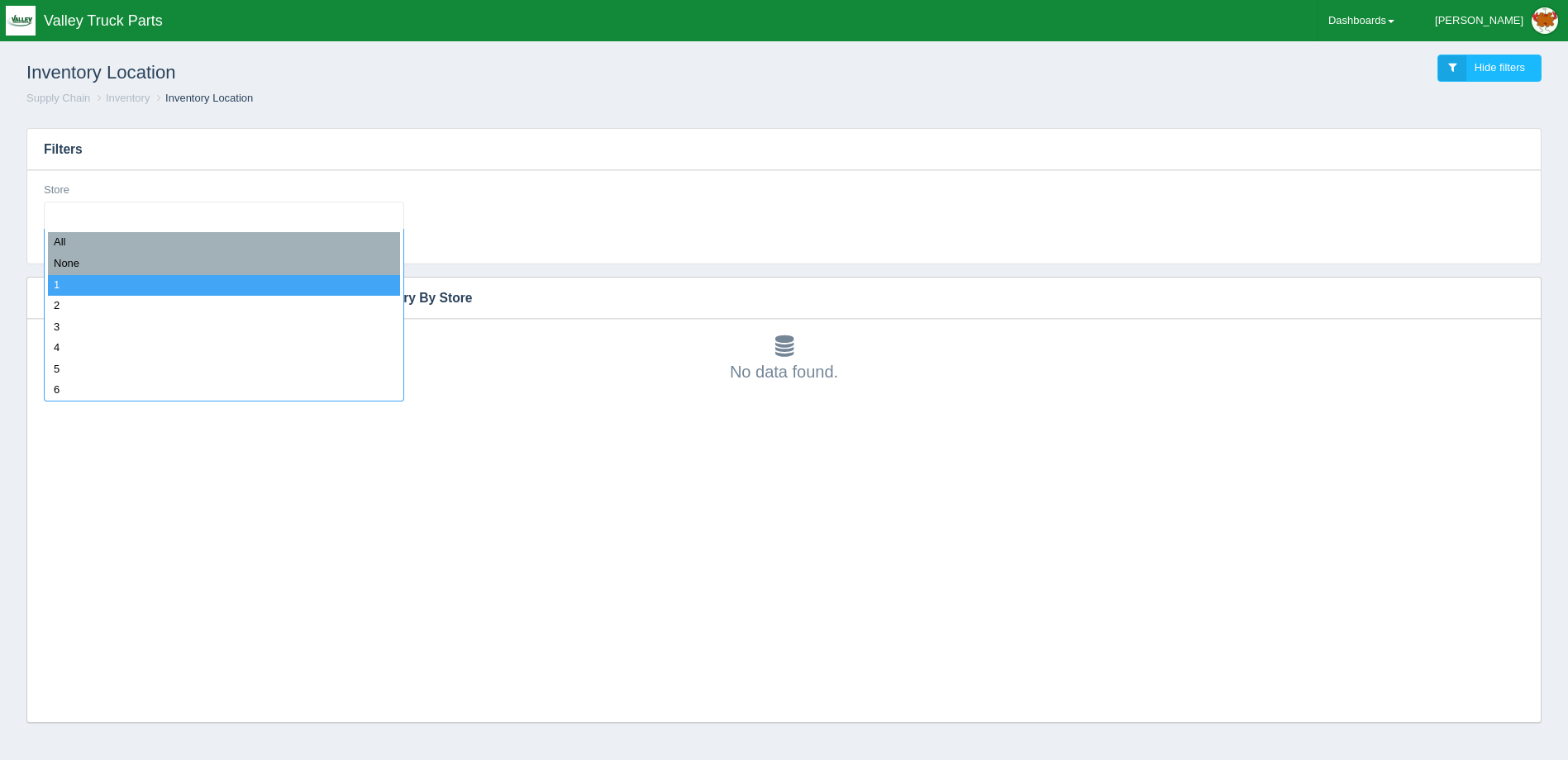
select select "1"
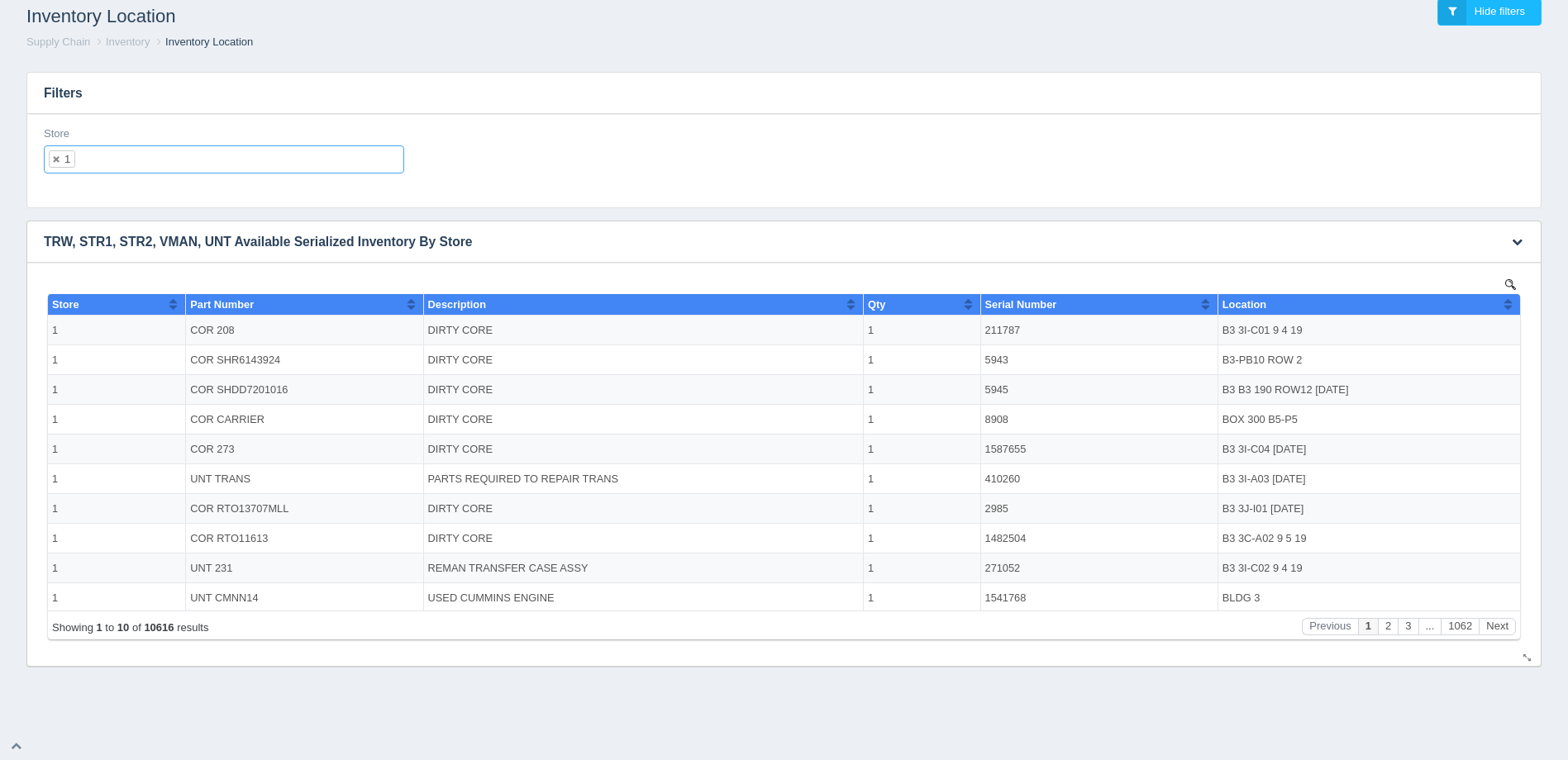
scroll to position [0, 0]
click at [1515, 241] on icon "button" at bounding box center [1517, 241] width 10 height 10
click at [1460, 270] on link "Download CSV" at bounding box center [1462, 266] width 132 height 24
click at [718, 113] on h3 "Filters" at bounding box center [784, 94] width 1513 height 42
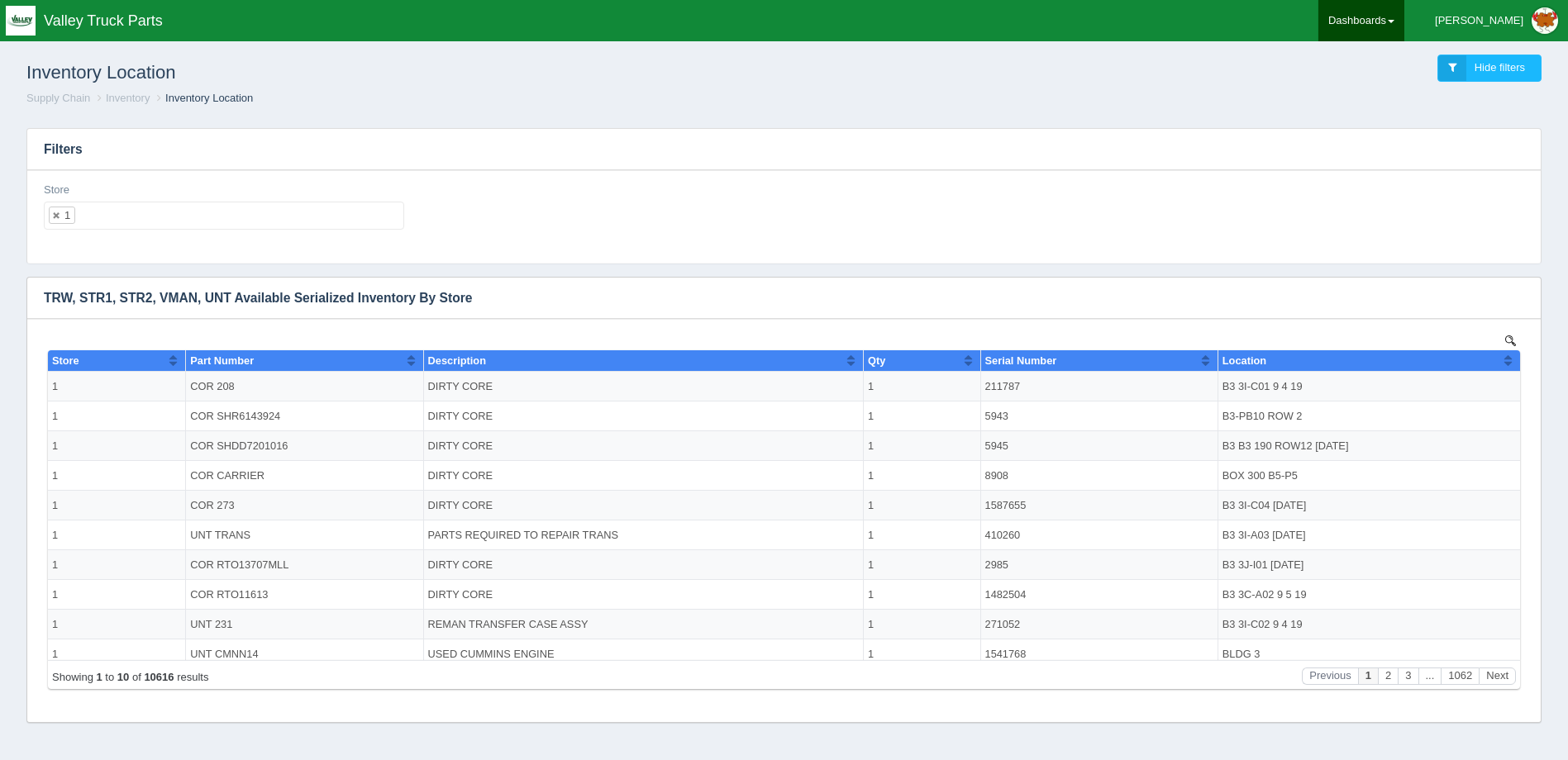
click at [1389, 18] on link "Dashboards" at bounding box center [1361, 21] width 86 height 42
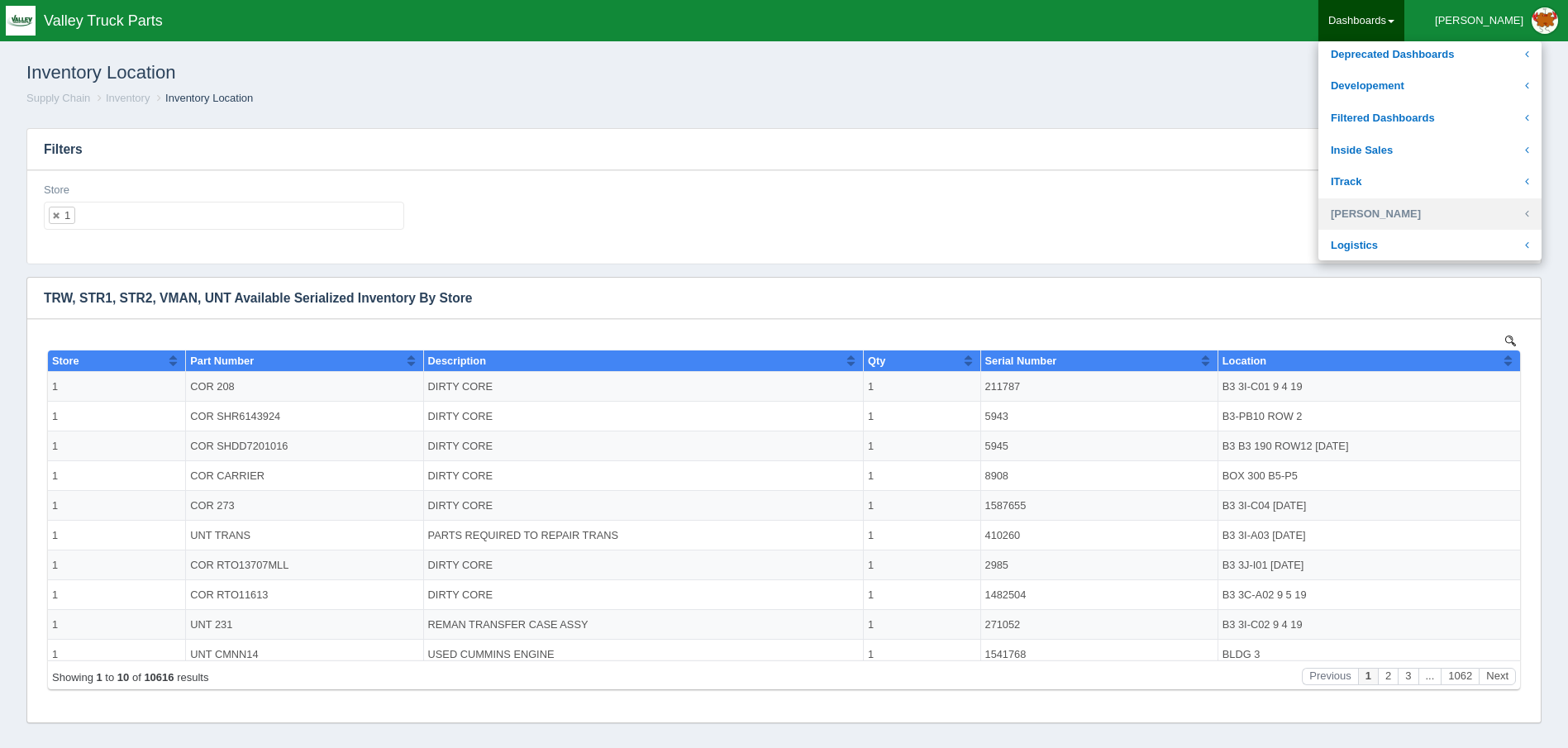
scroll to position [165, 0]
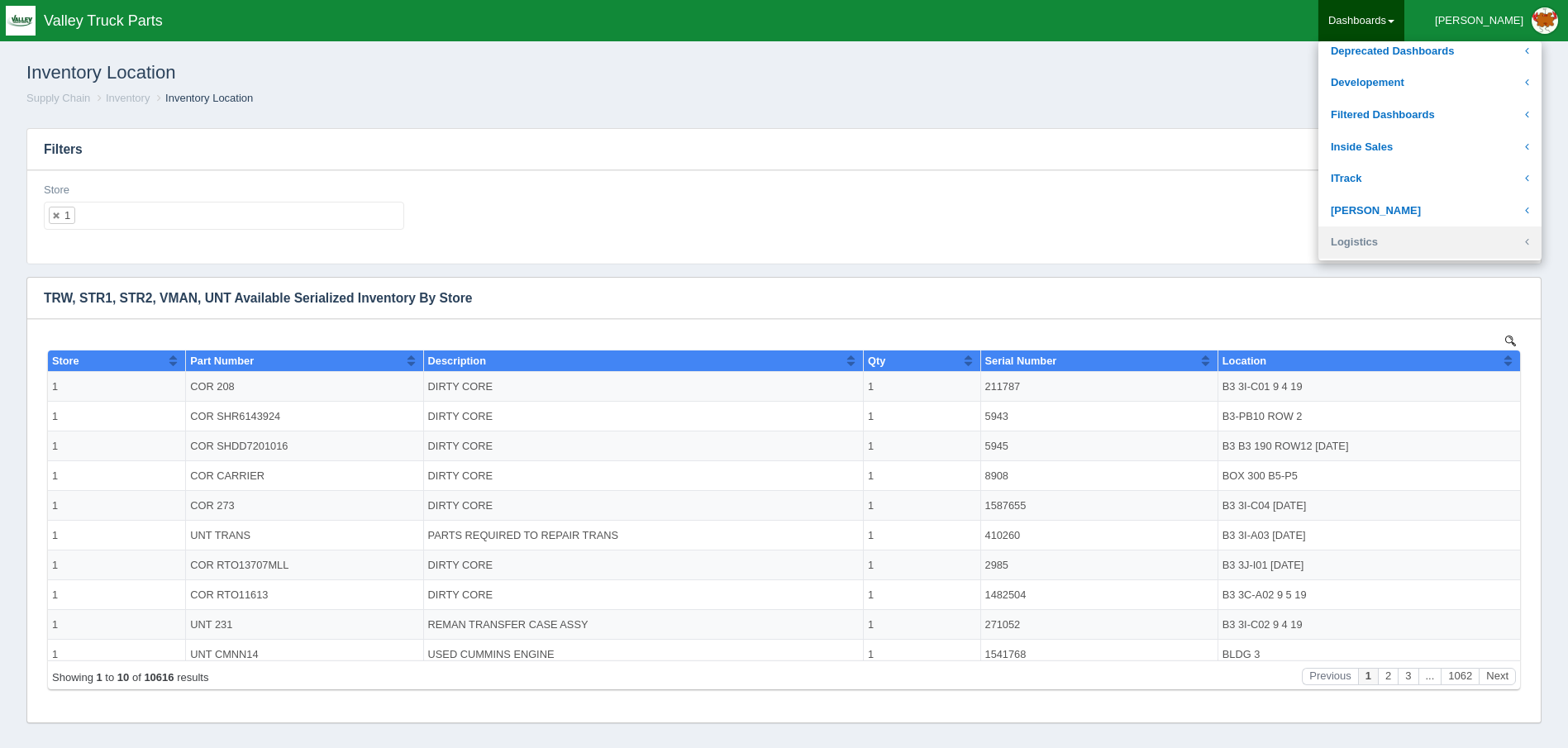
click at [1416, 246] on link "Logistics" at bounding box center [1429, 242] width 223 height 32
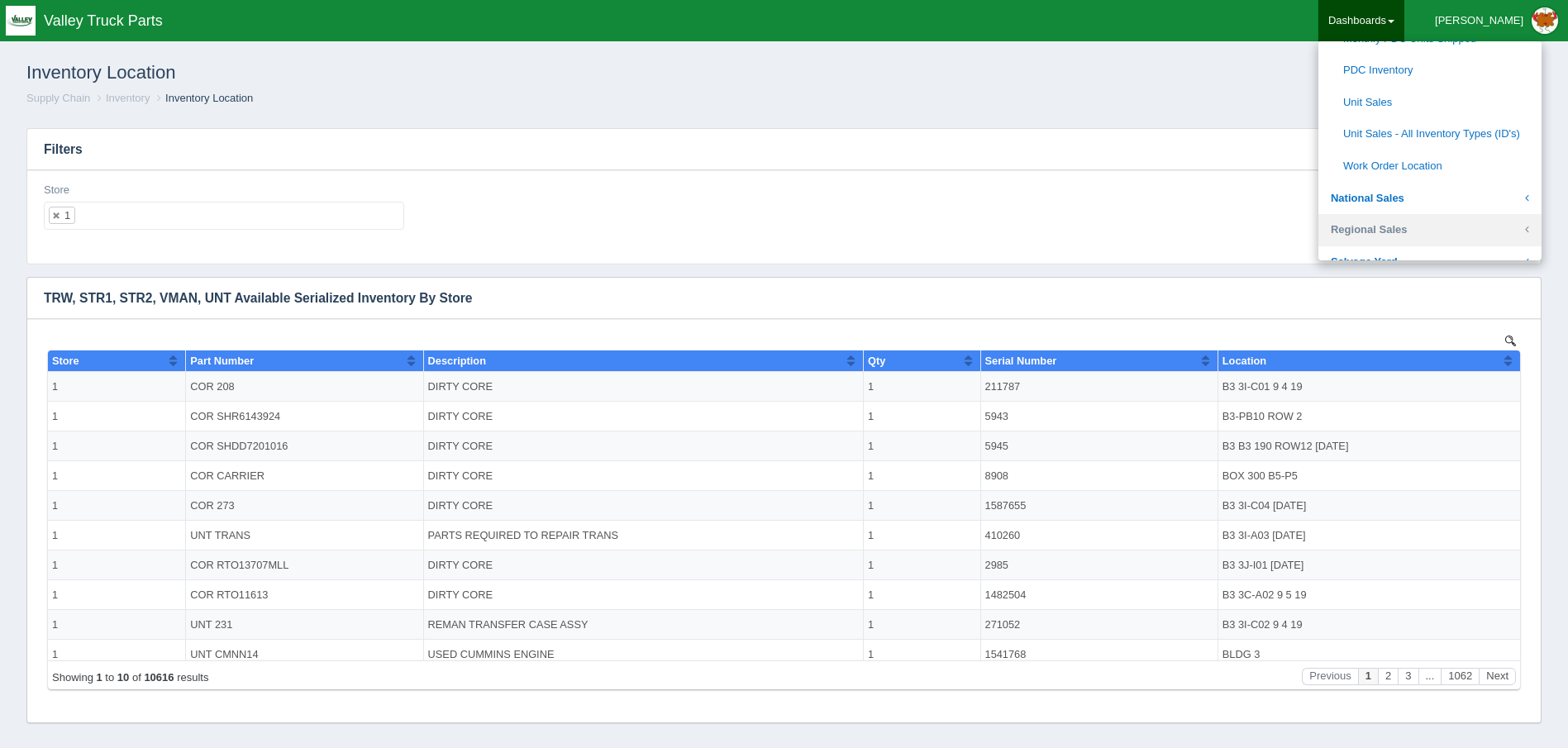
scroll to position [495, 0]
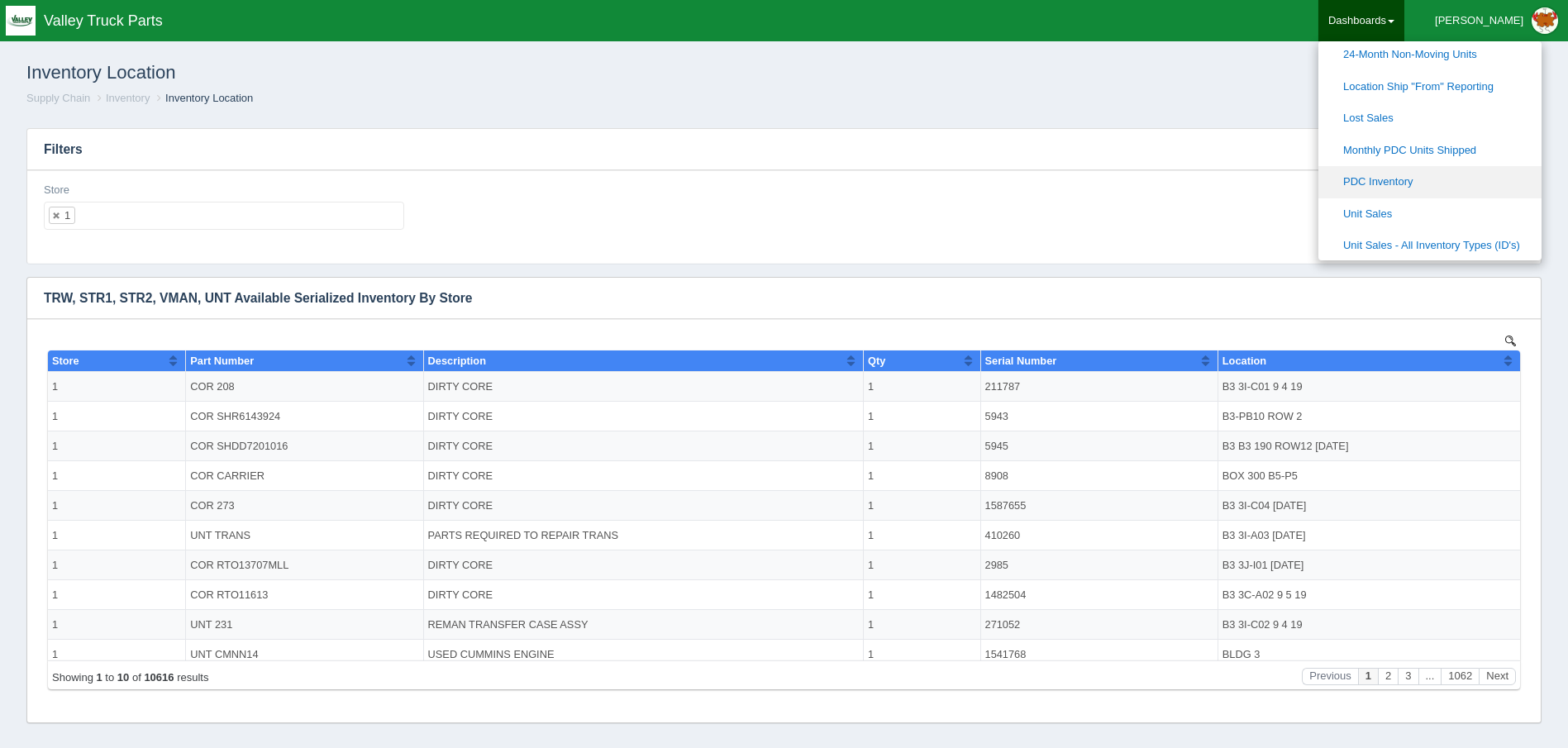
click at [1448, 179] on link "PDC Inventory" at bounding box center [1429, 181] width 223 height 32
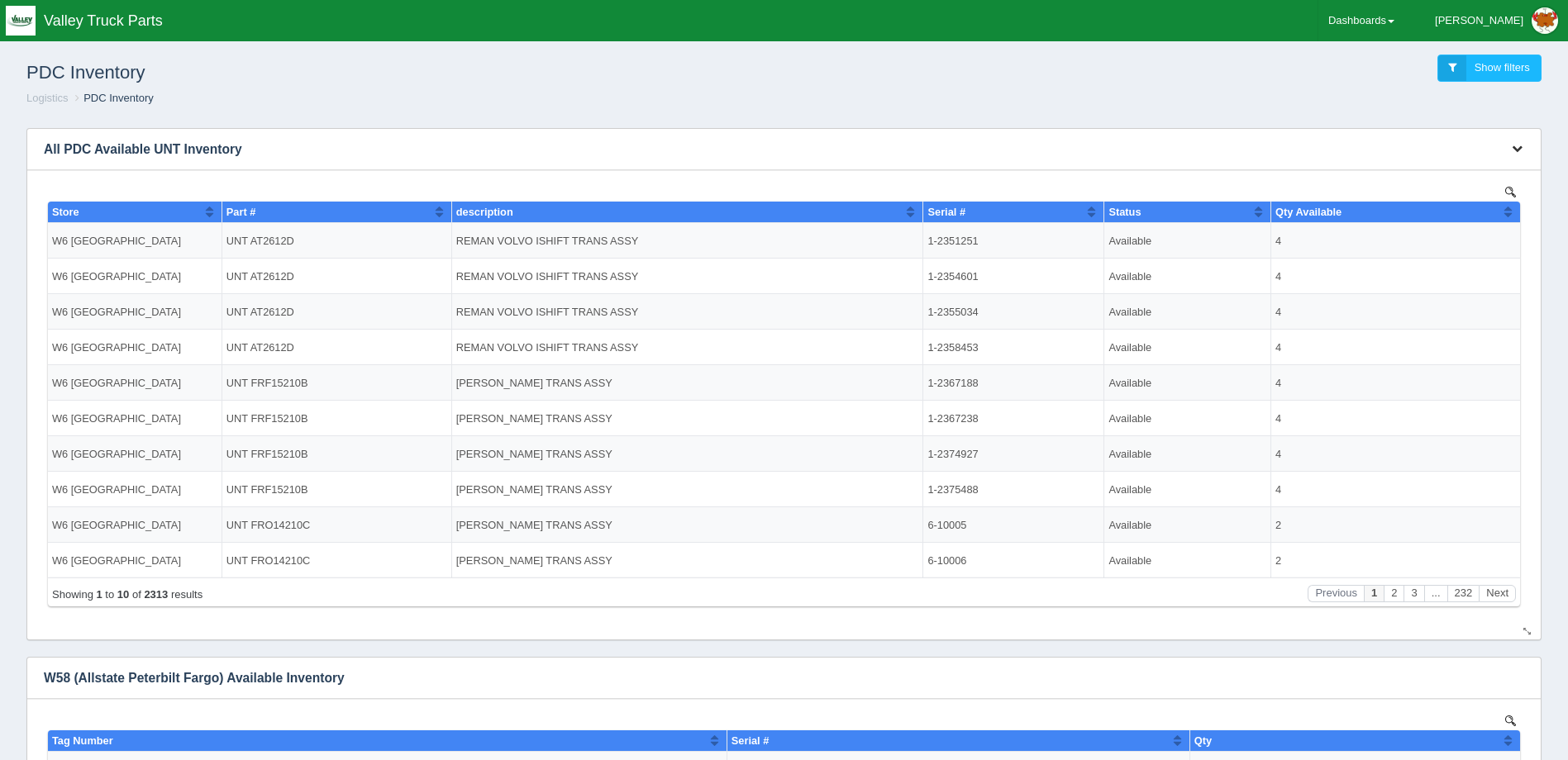
click at [1518, 142] on button "button" at bounding box center [1517, 149] width 23 height 26
click at [1490, 174] on link "Download CSV" at bounding box center [1462, 174] width 132 height 24
